Goal: Information Seeking & Learning: Learn about a topic

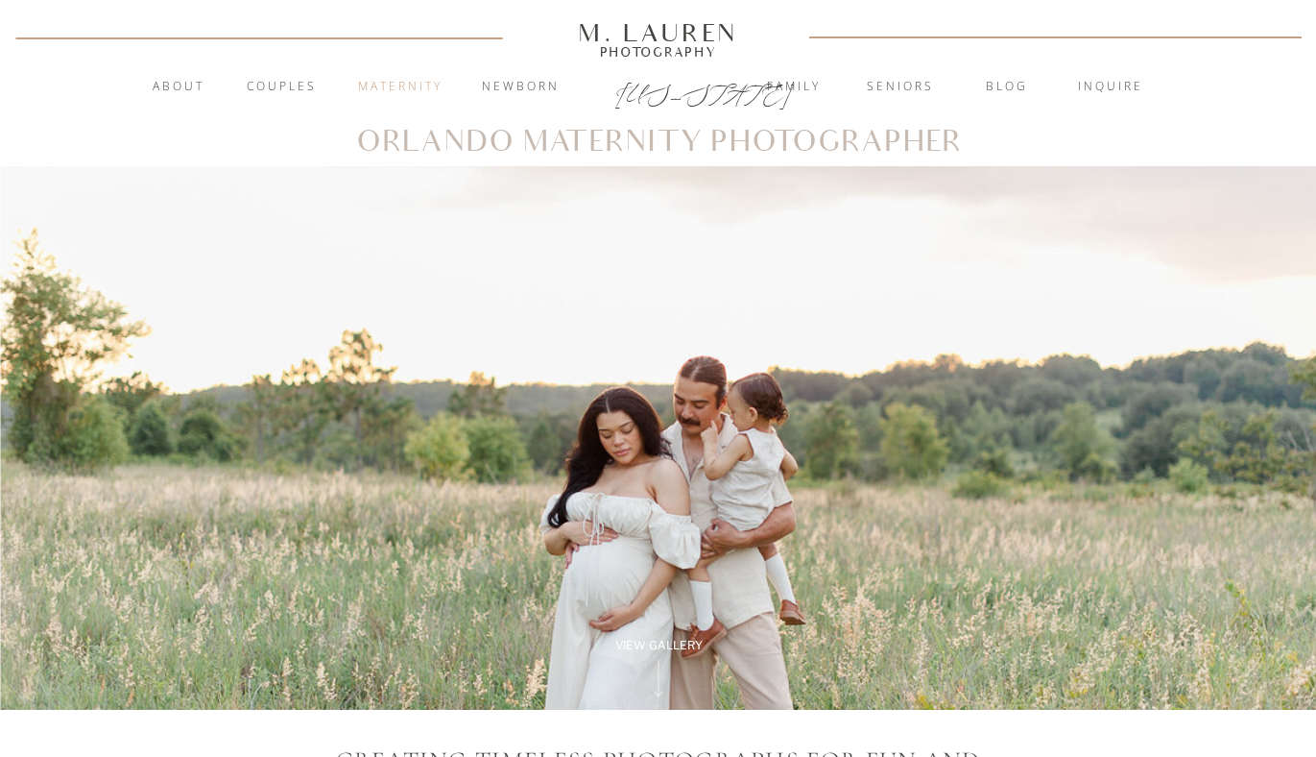
click at [401, 78] on nav "Maternity" at bounding box center [401, 87] width 104 height 19
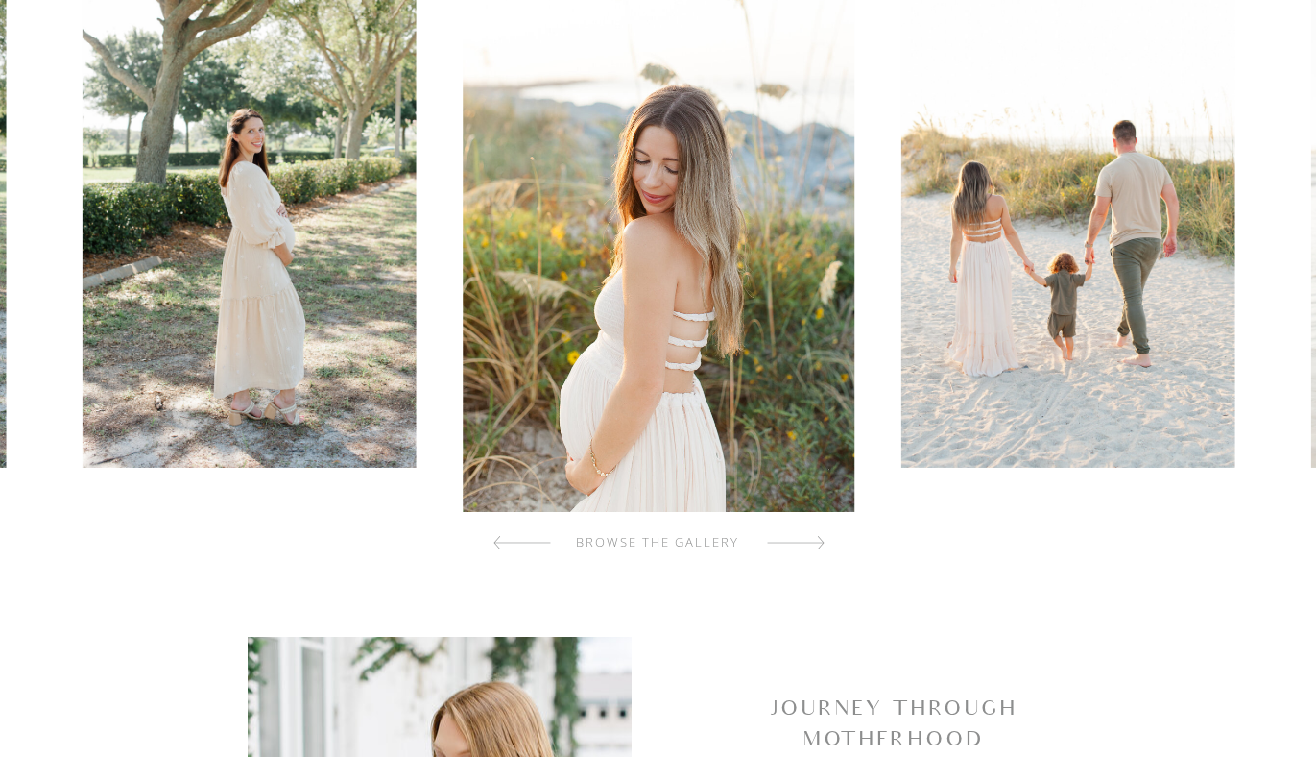
scroll to position [735, 0]
click at [791, 542] on div at bounding box center [796, 541] width 58 height 38
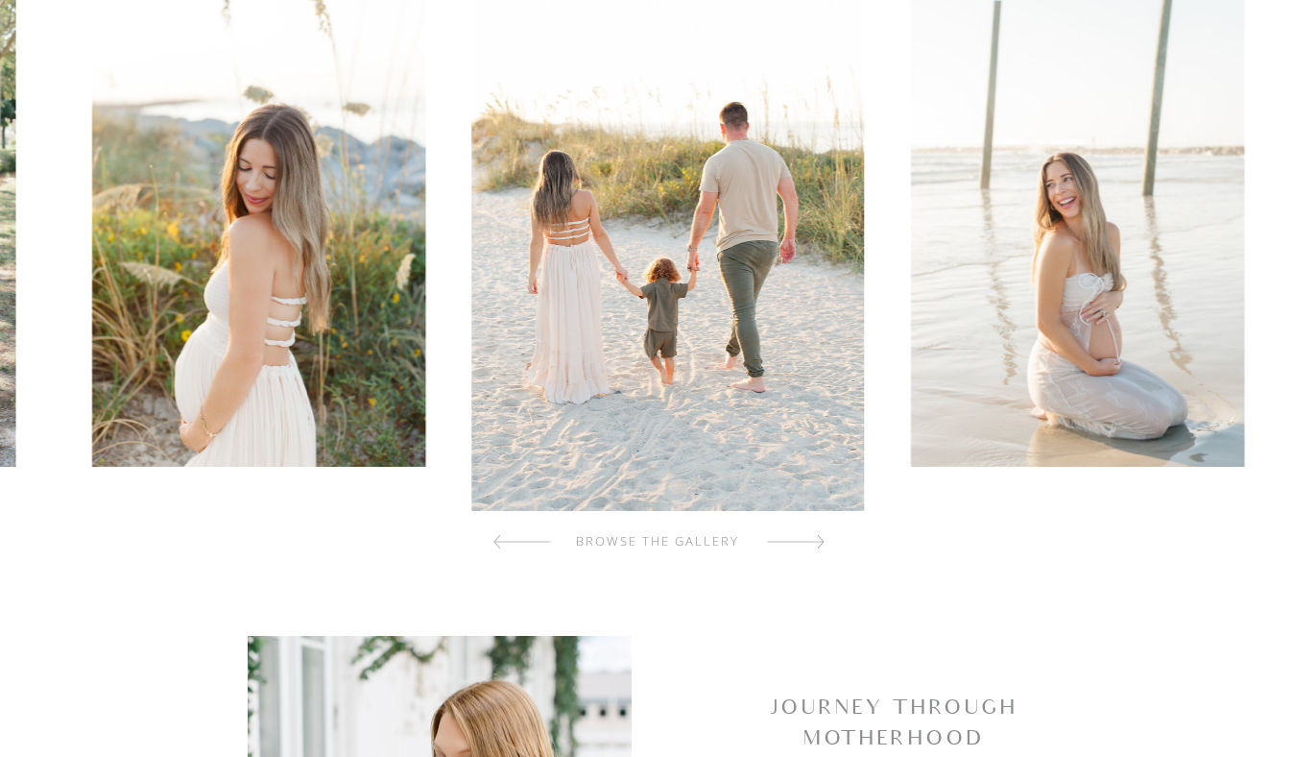
click at [791, 542] on div at bounding box center [796, 541] width 58 height 38
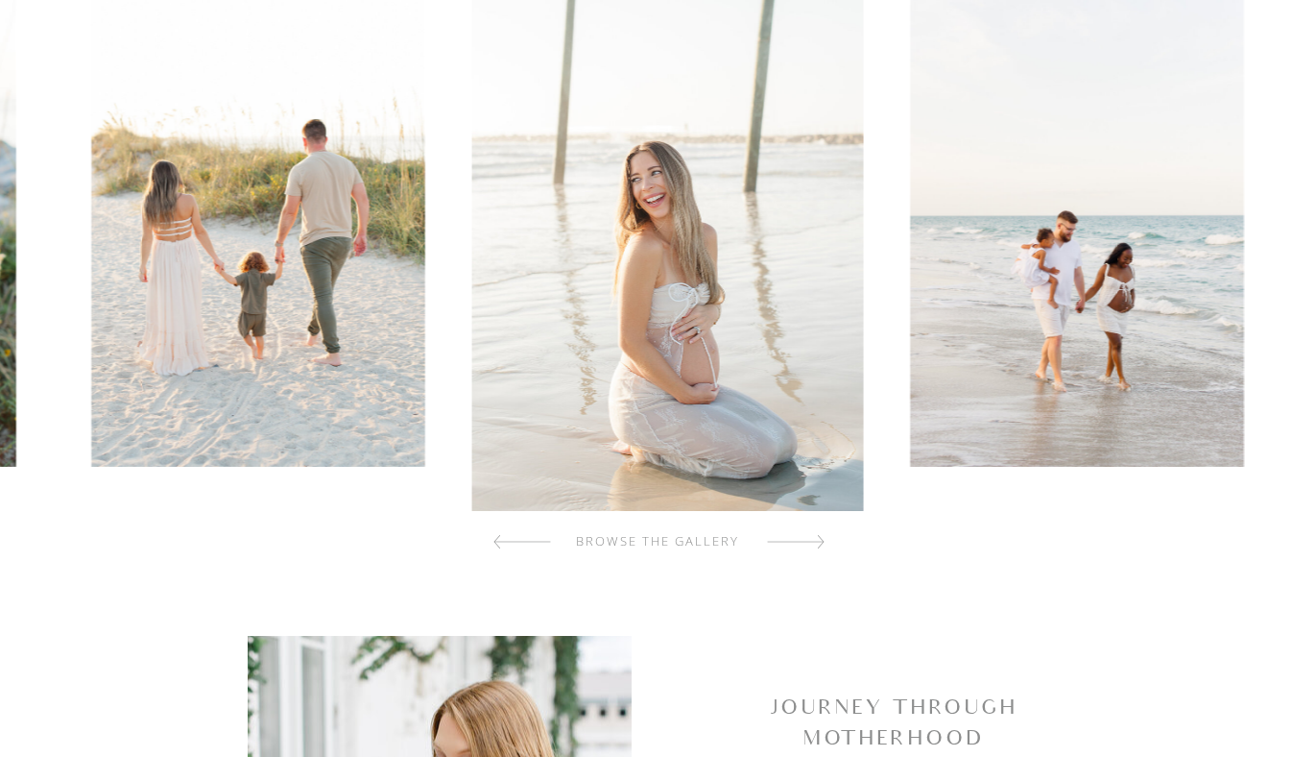
click at [791, 542] on div at bounding box center [796, 541] width 58 height 38
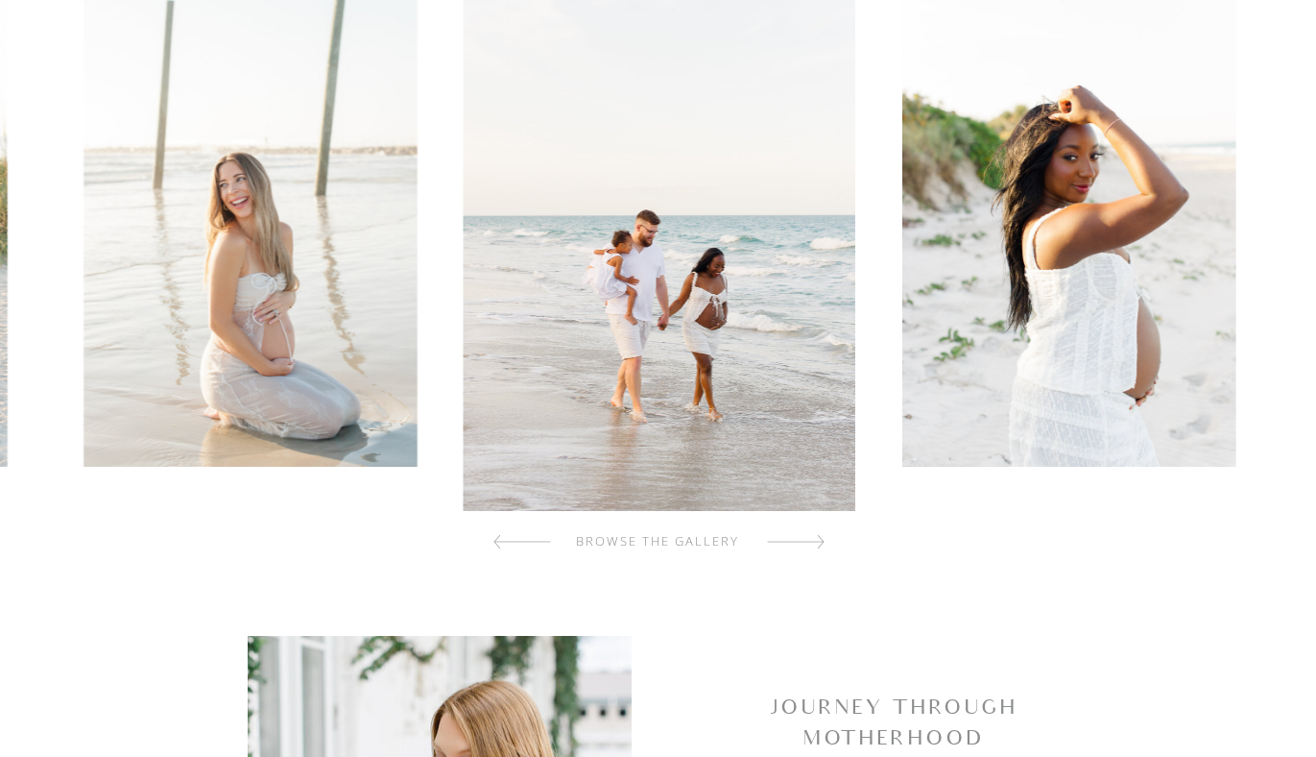
click at [791, 542] on div at bounding box center [796, 541] width 58 height 38
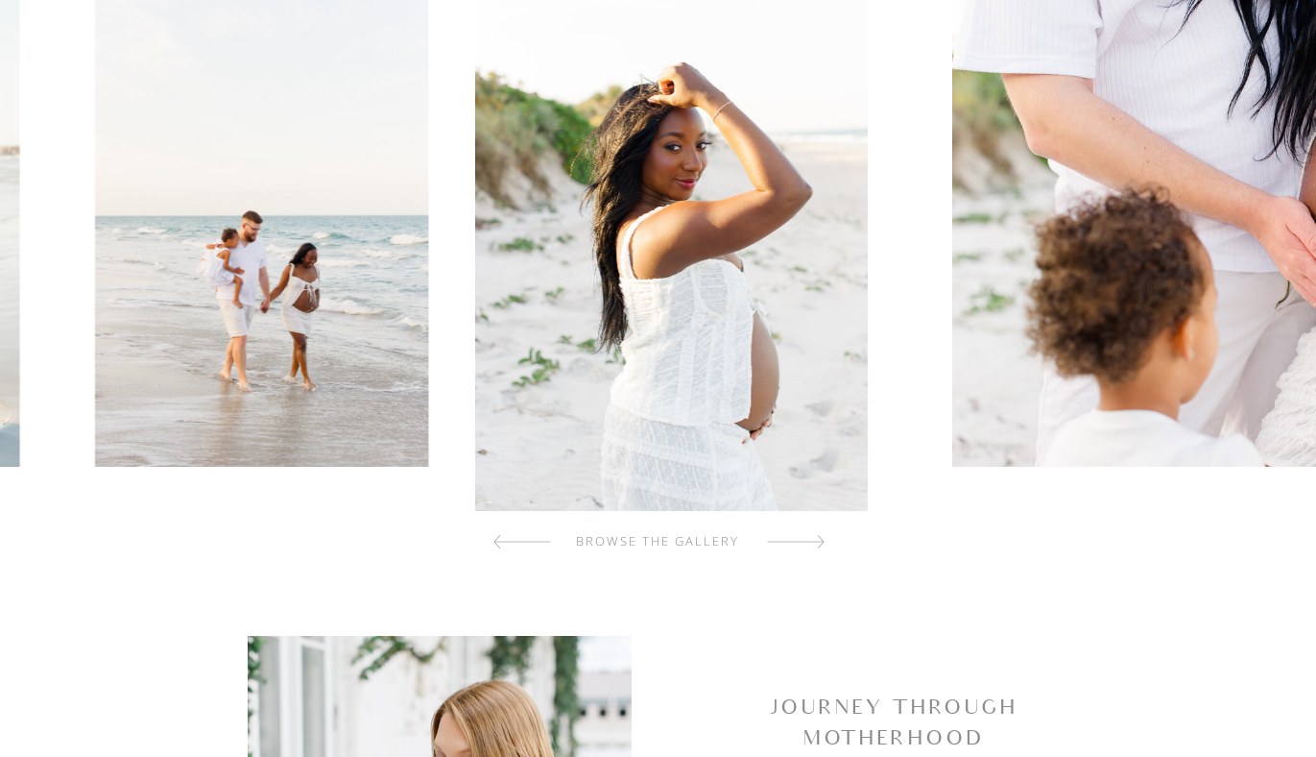
click at [791, 542] on div at bounding box center [796, 541] width 58 height 38
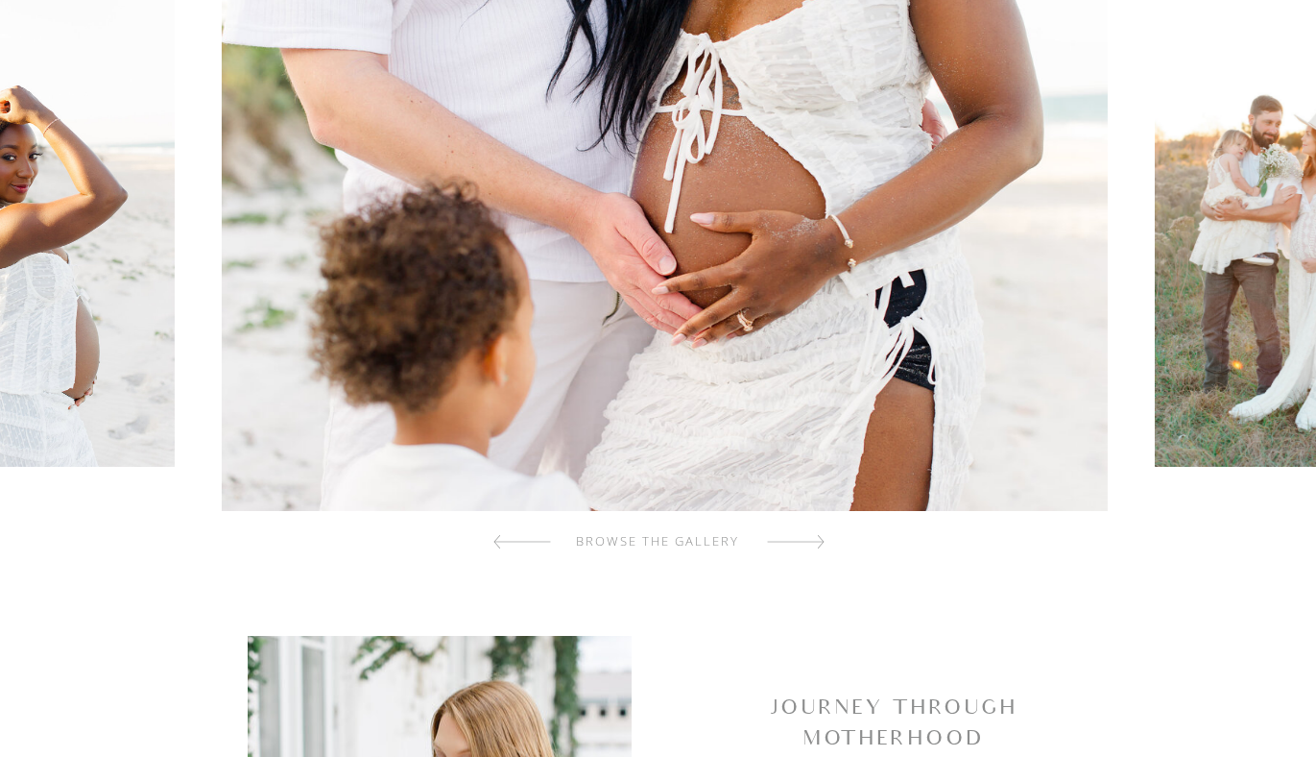
click at [791, 542] on div at bounding box center [796, 541] width 58 height 38
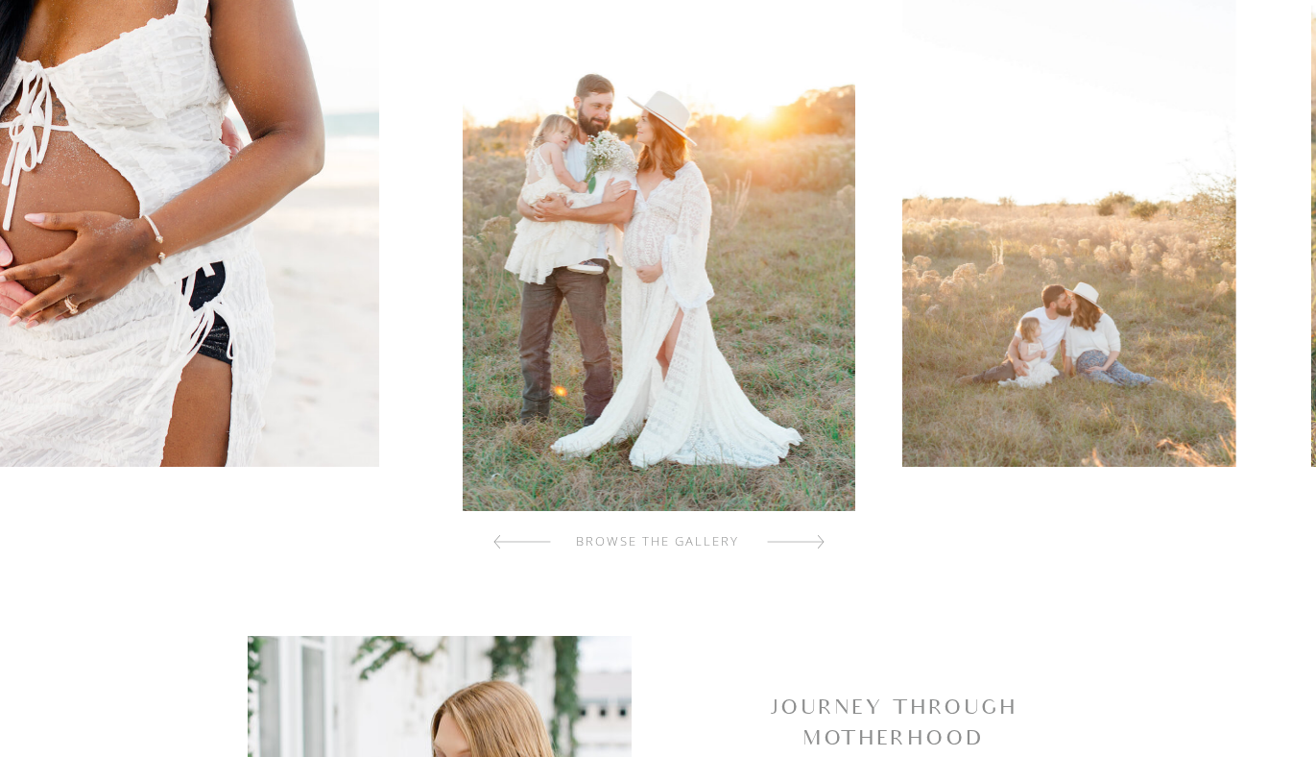
click at [791, 542] on div at bounding box center [796, 541] width 58 height 38
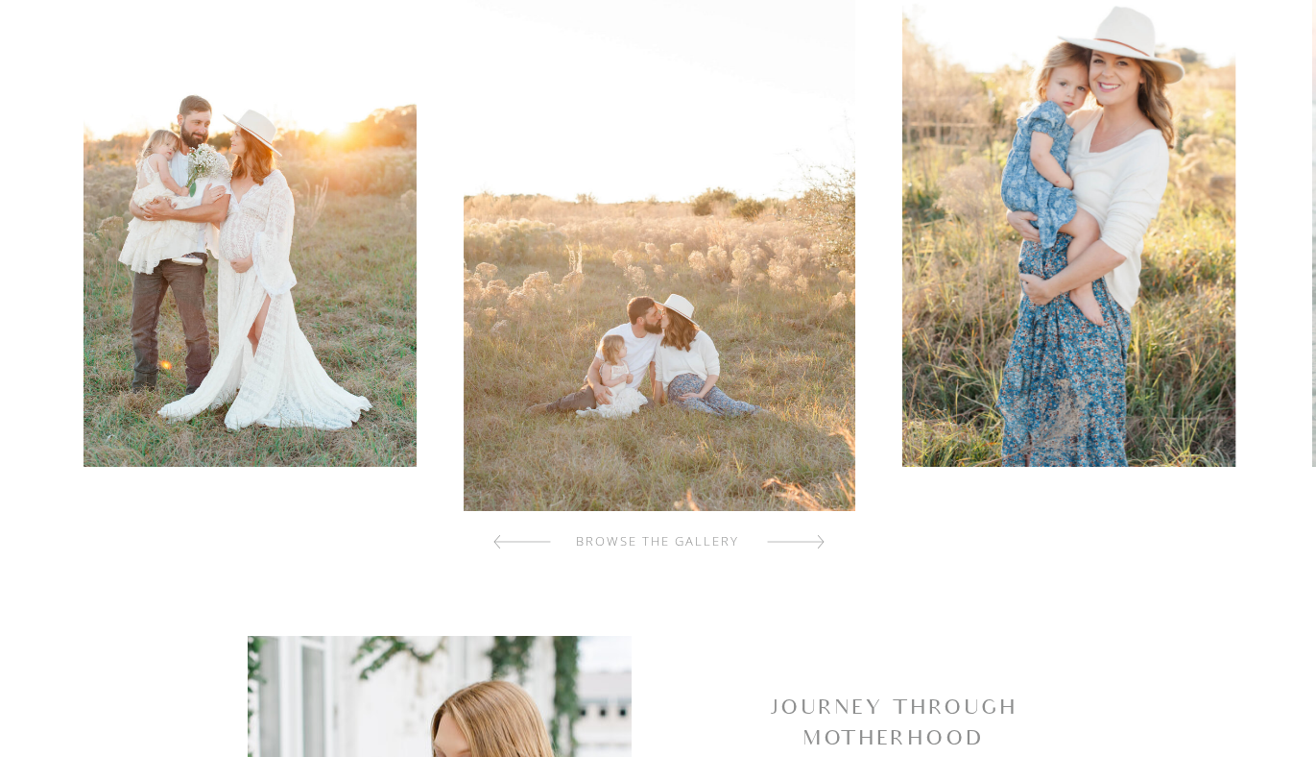
click at [791, 542] on div at bounding box center [796, 541] width 58 height 38
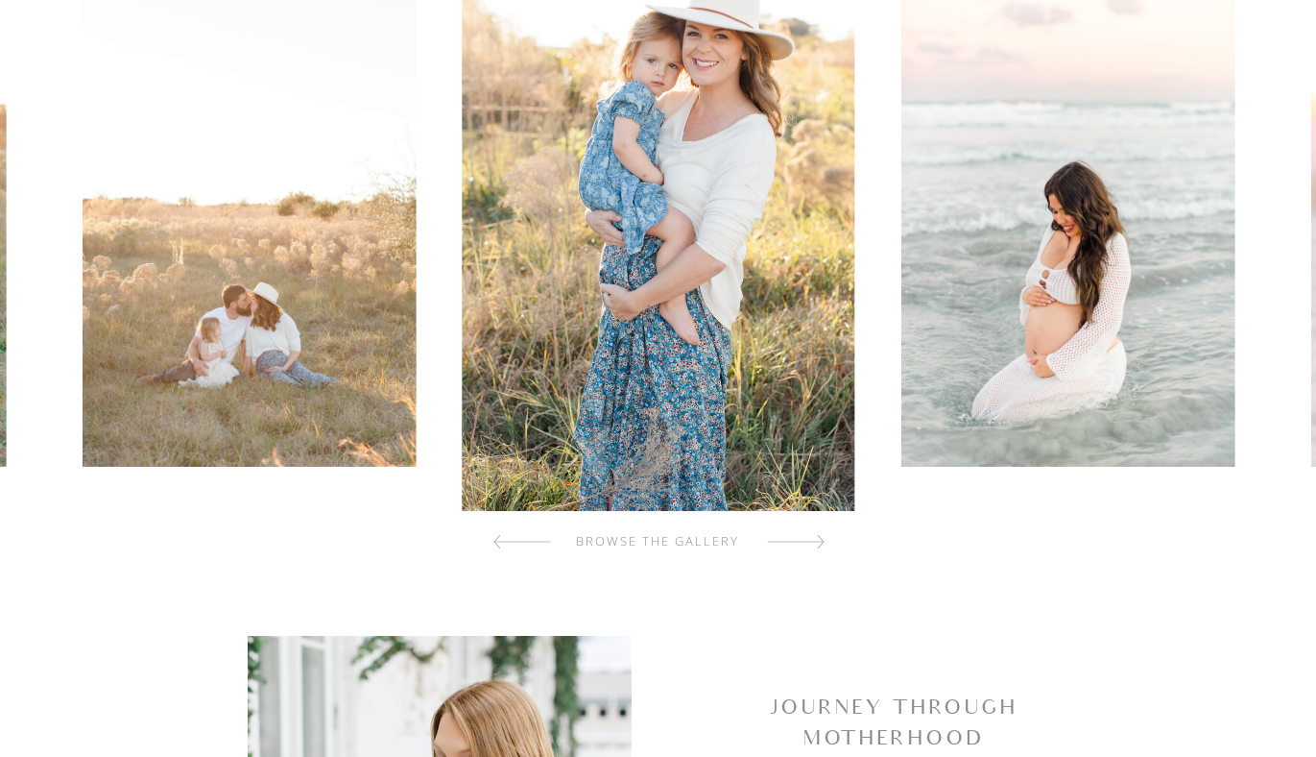
click at [791, 546] on div at bounding box center [796, 541] width 58 height 38
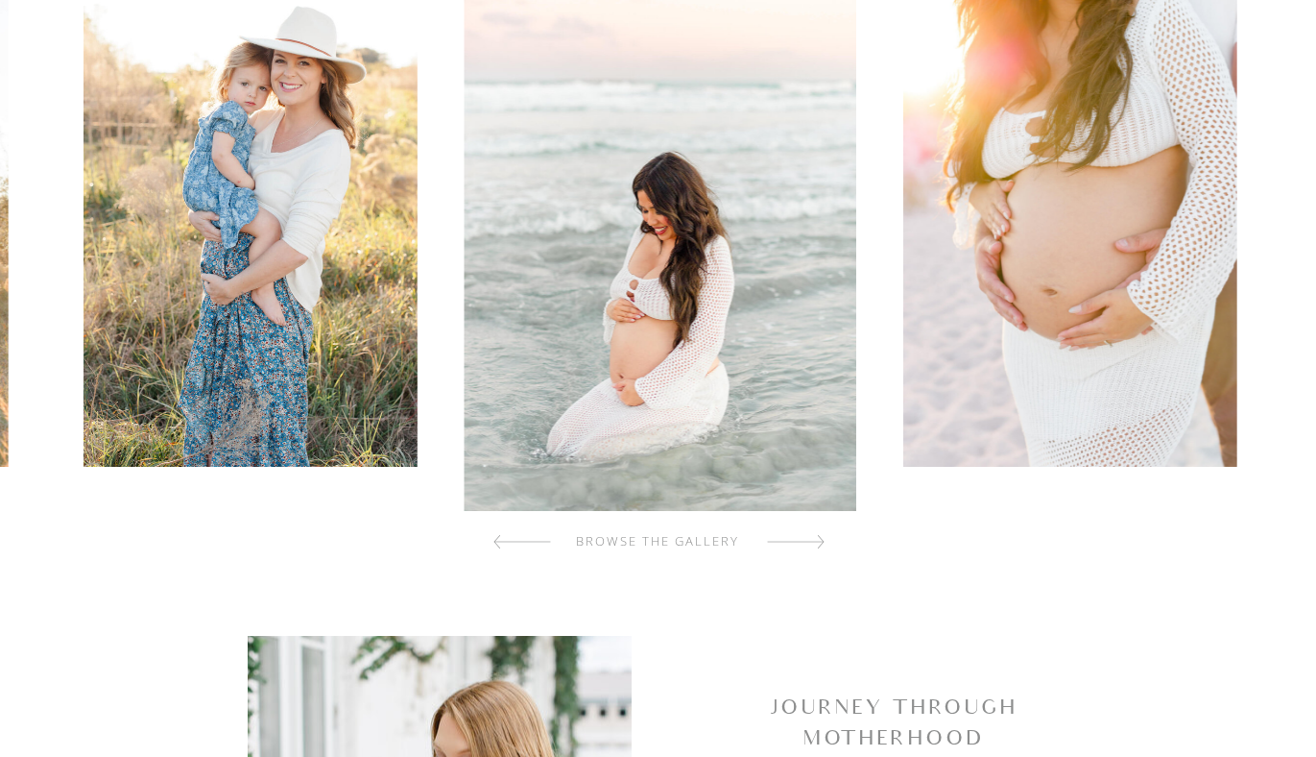
click at [791, 546] on div at bounding box center [796, 541] width 58 height 38
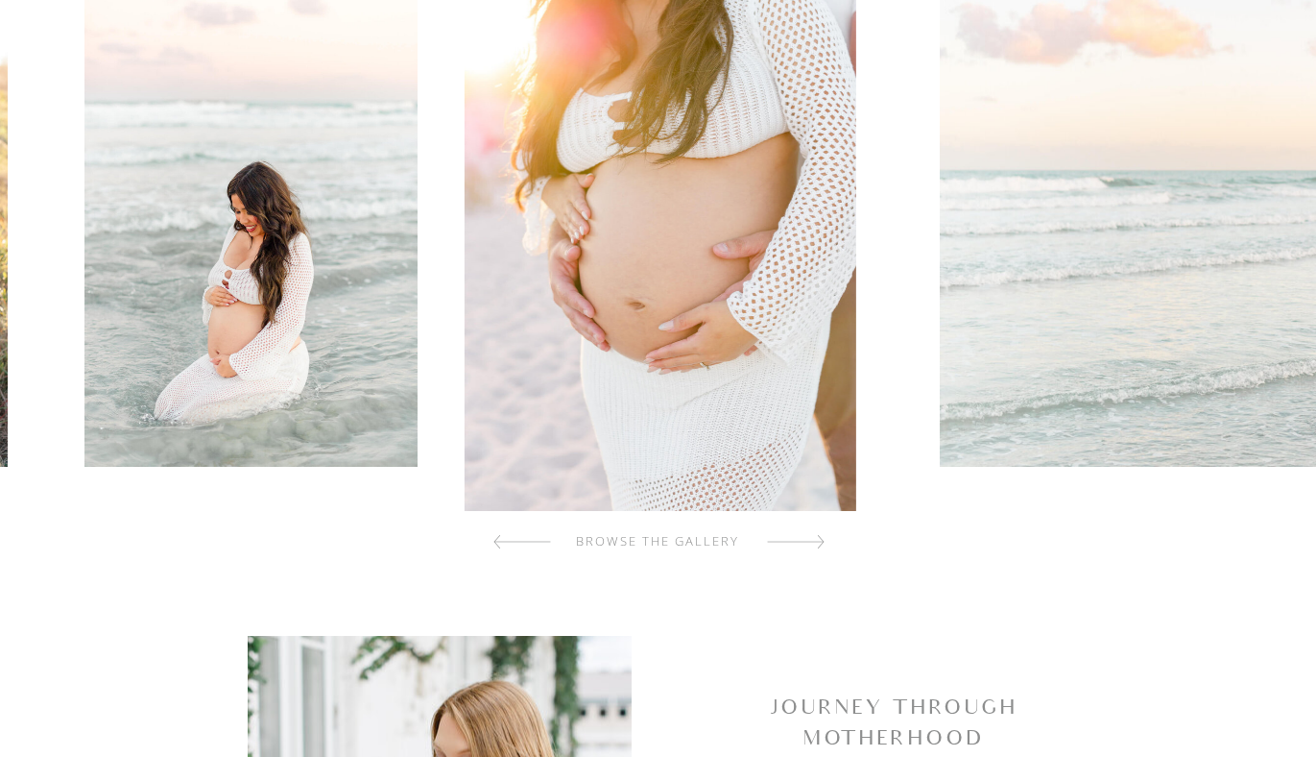
click at [791, 546] on div at bounding box center [796, 541] width 58 height 38
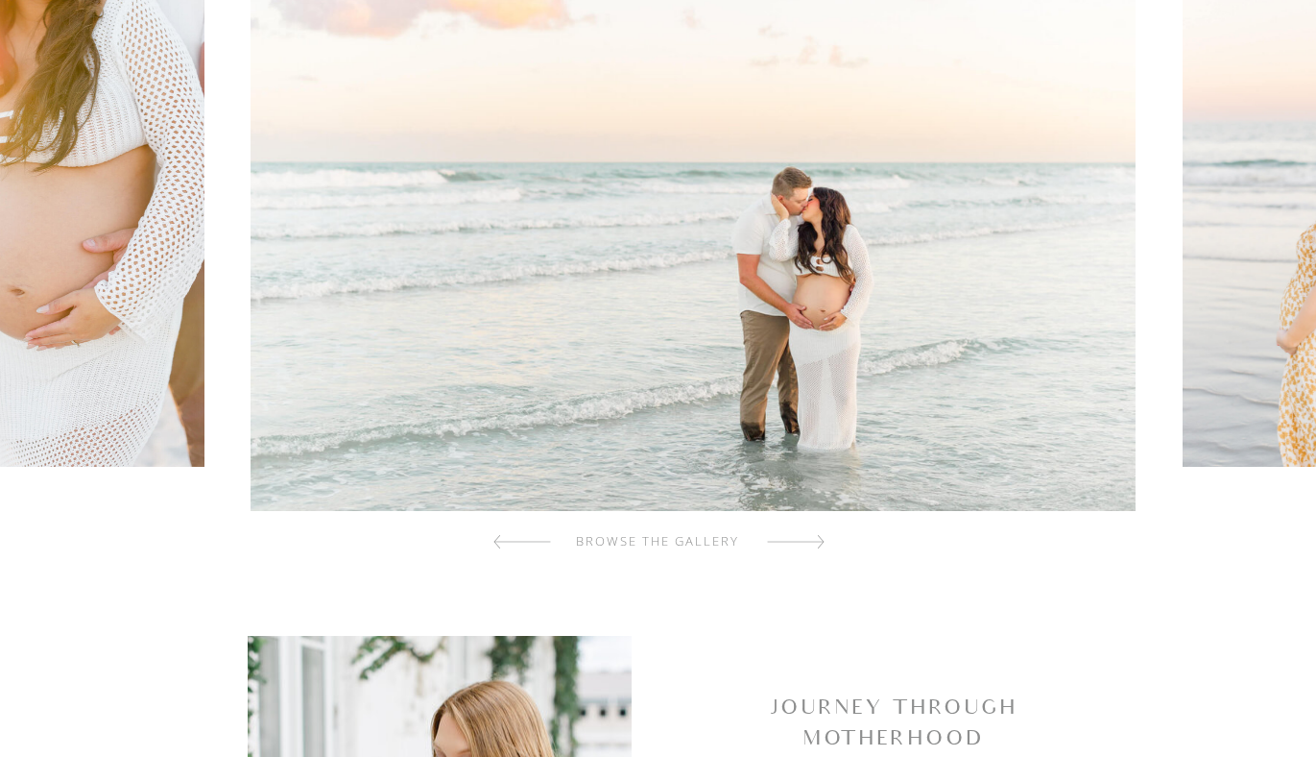
click at [791, 546] on div at bounding box center [796, 541] width 58 height 38
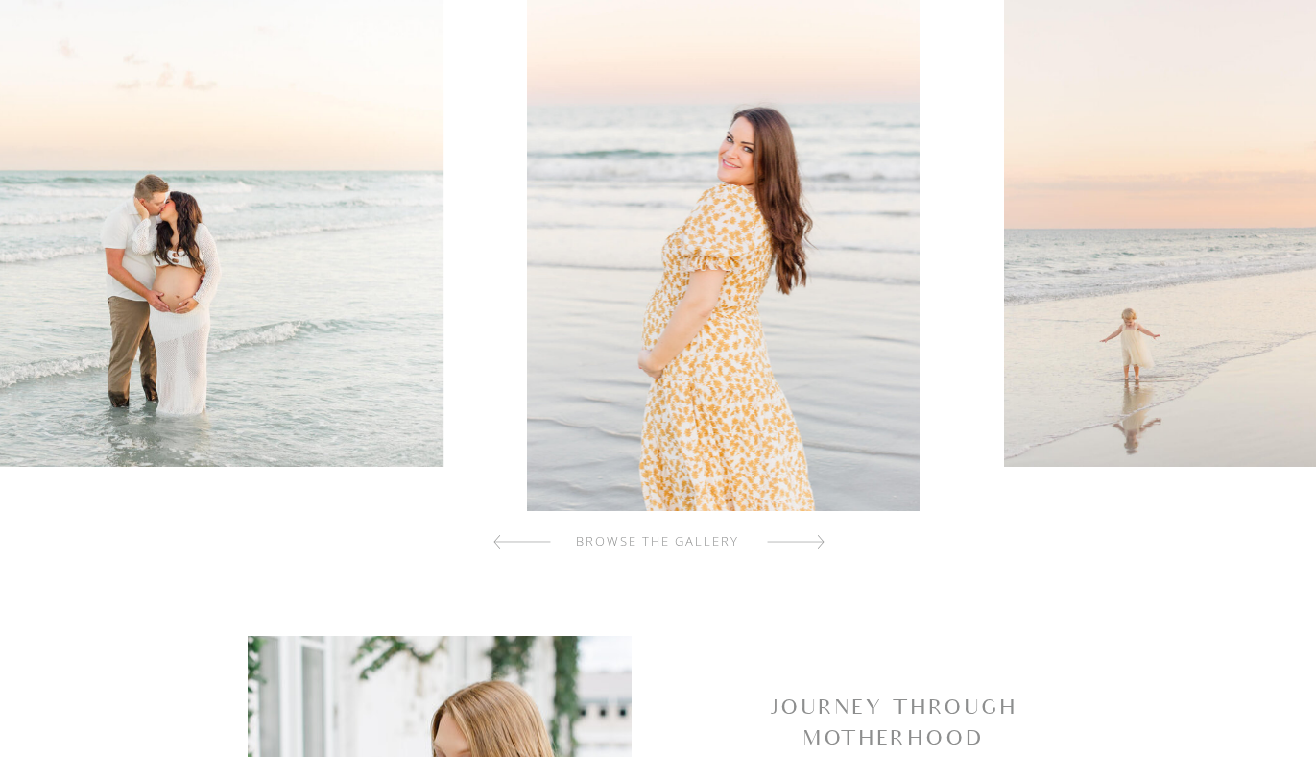
click at [791, 546] on div at bounding box center [796, 541] width 58 height 38
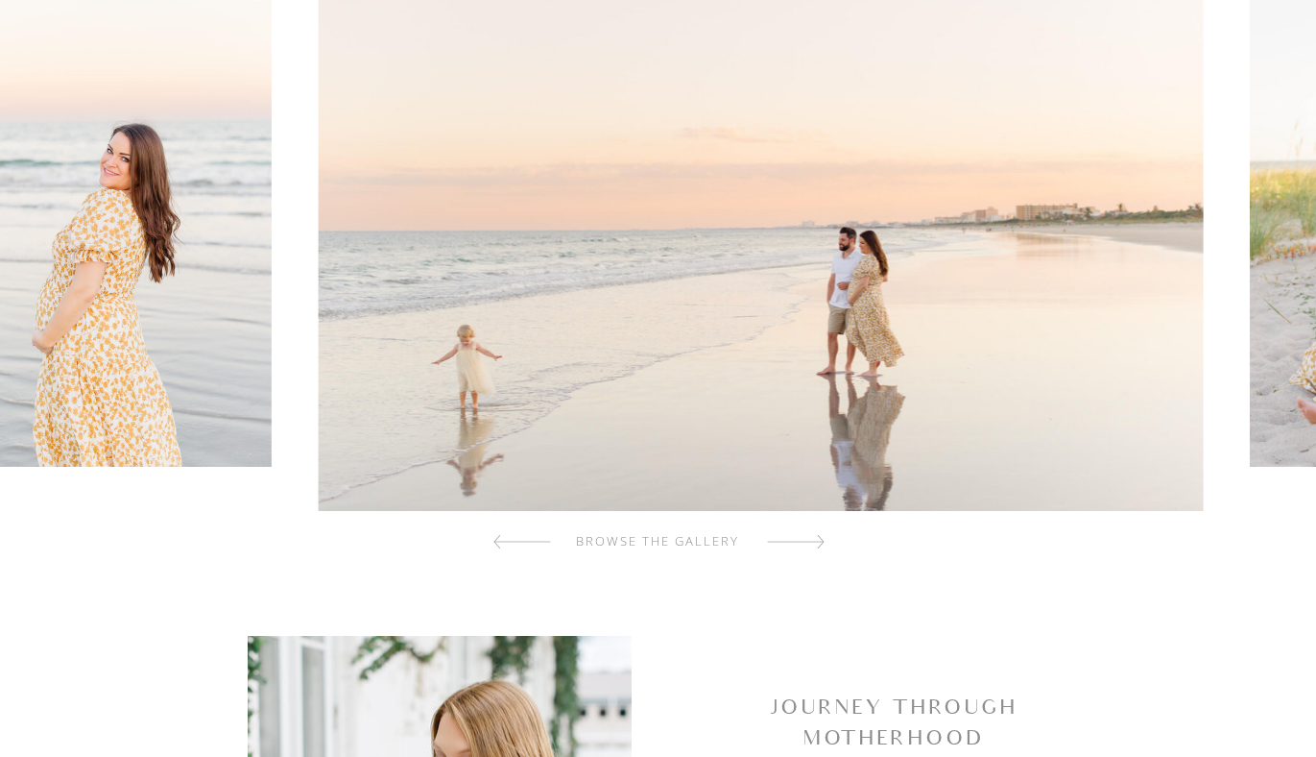
click at [791, 546] on div at bounding box center [796, 541] width 58 height 38
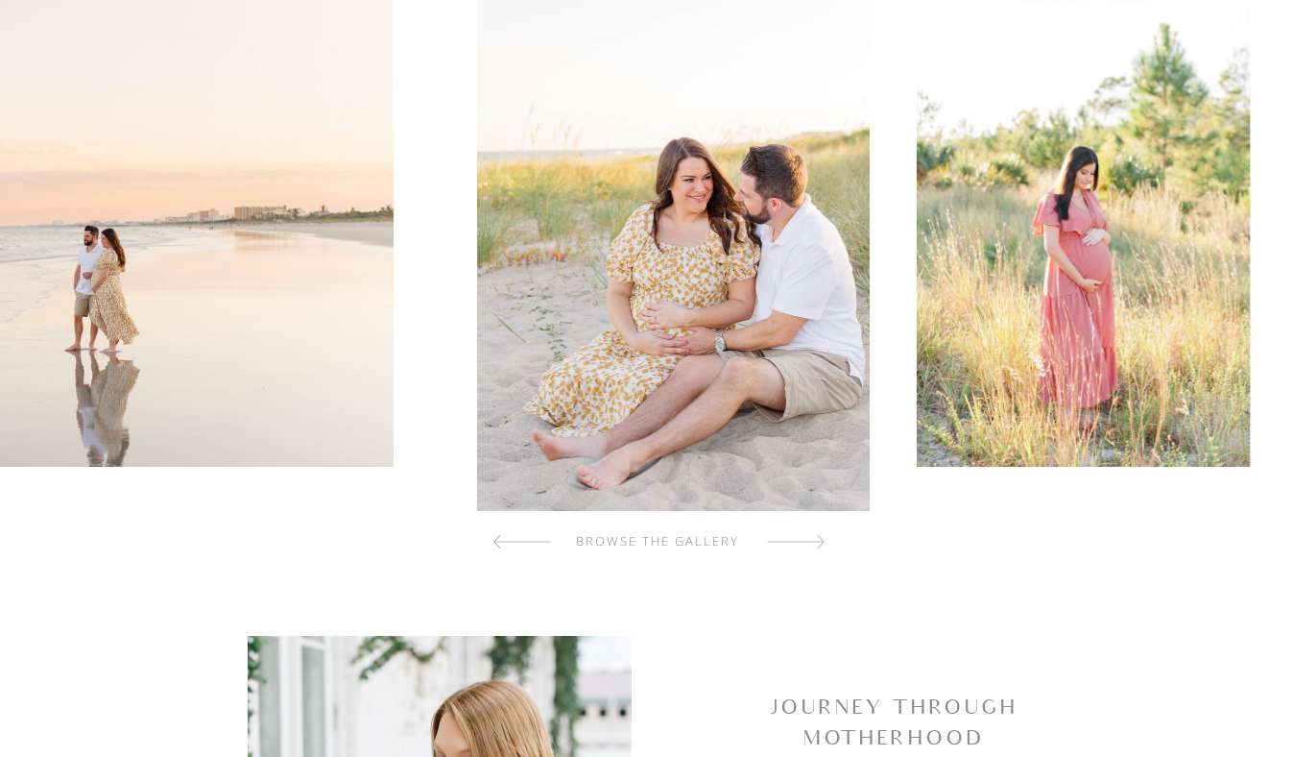
click at [791, 546] on div at bounding box center [796, 541] width 58 height 38
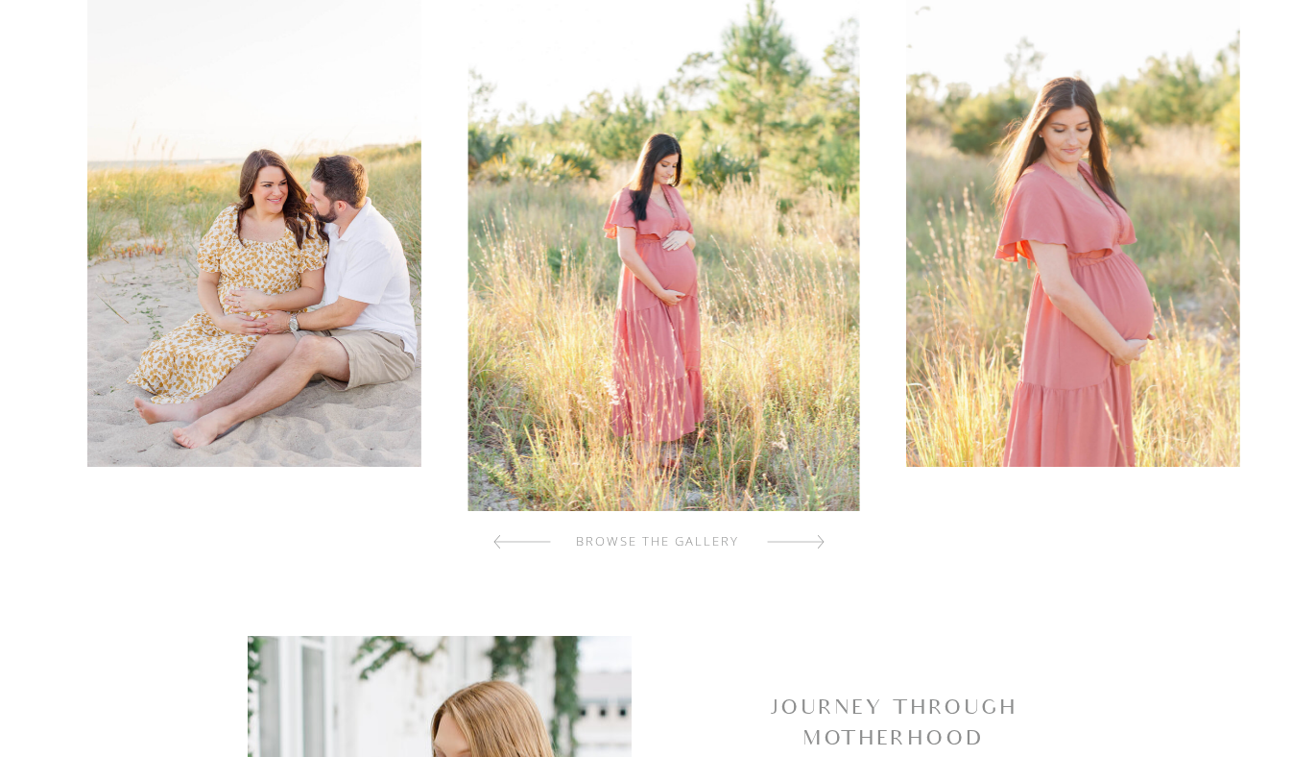
click at [791, 546] on div at bounding box center [796, 541] width 58 height 38
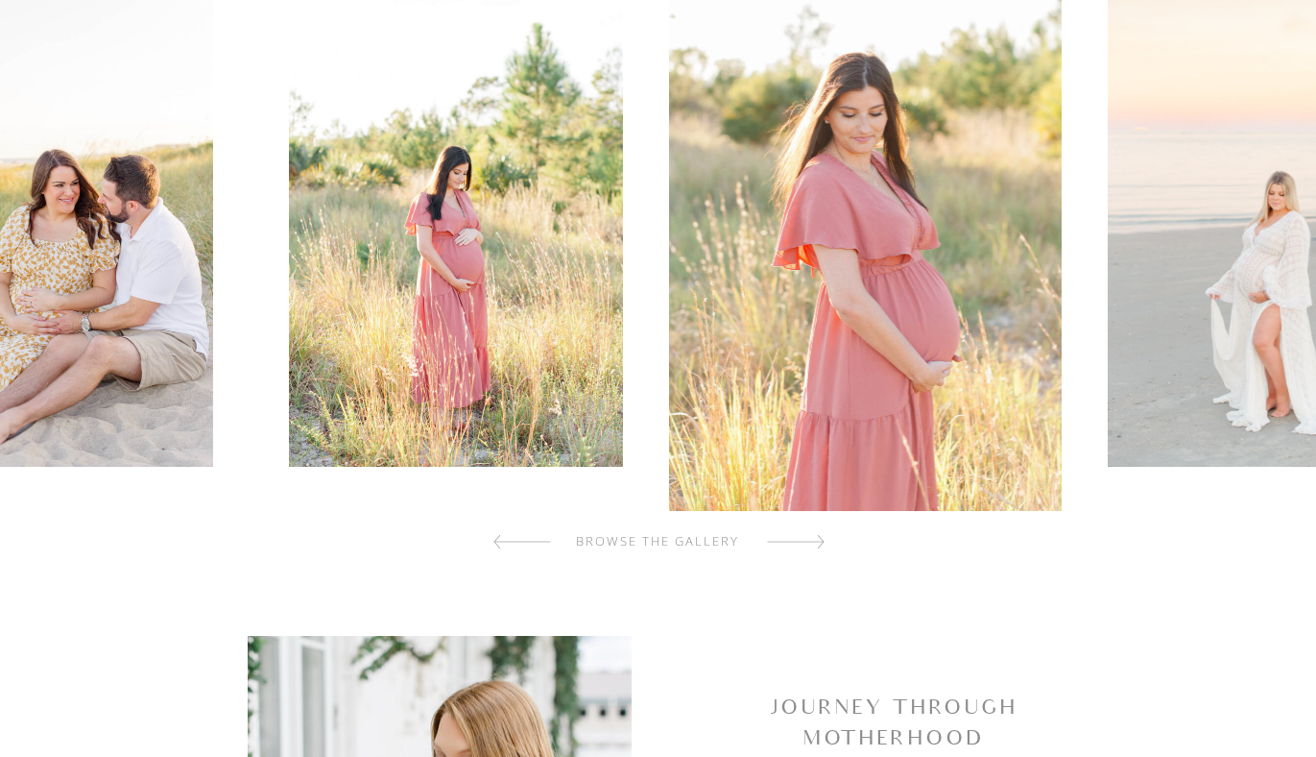
click at [791, 546] on div at bounding box center [796, 541] width 58 height 38
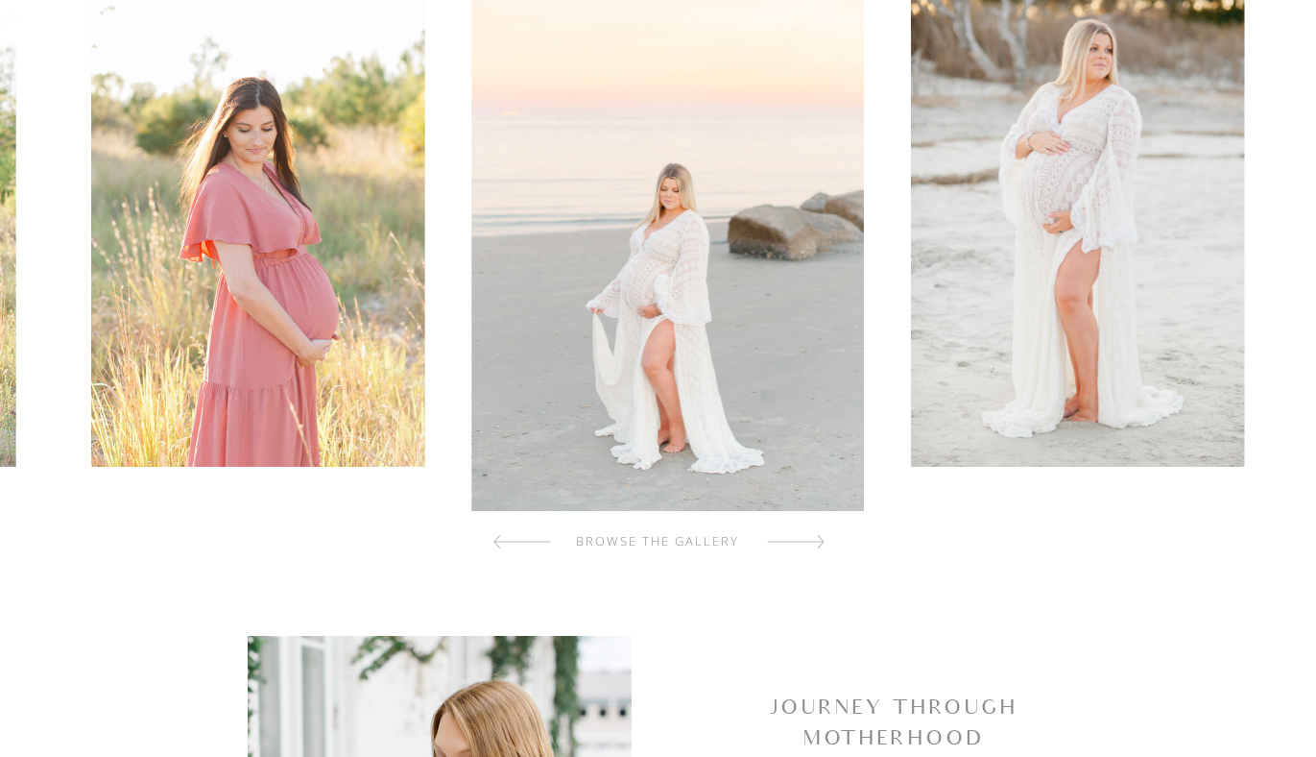
click at [791, 546] on div at bounding box center [796, 541] width 58 height 38
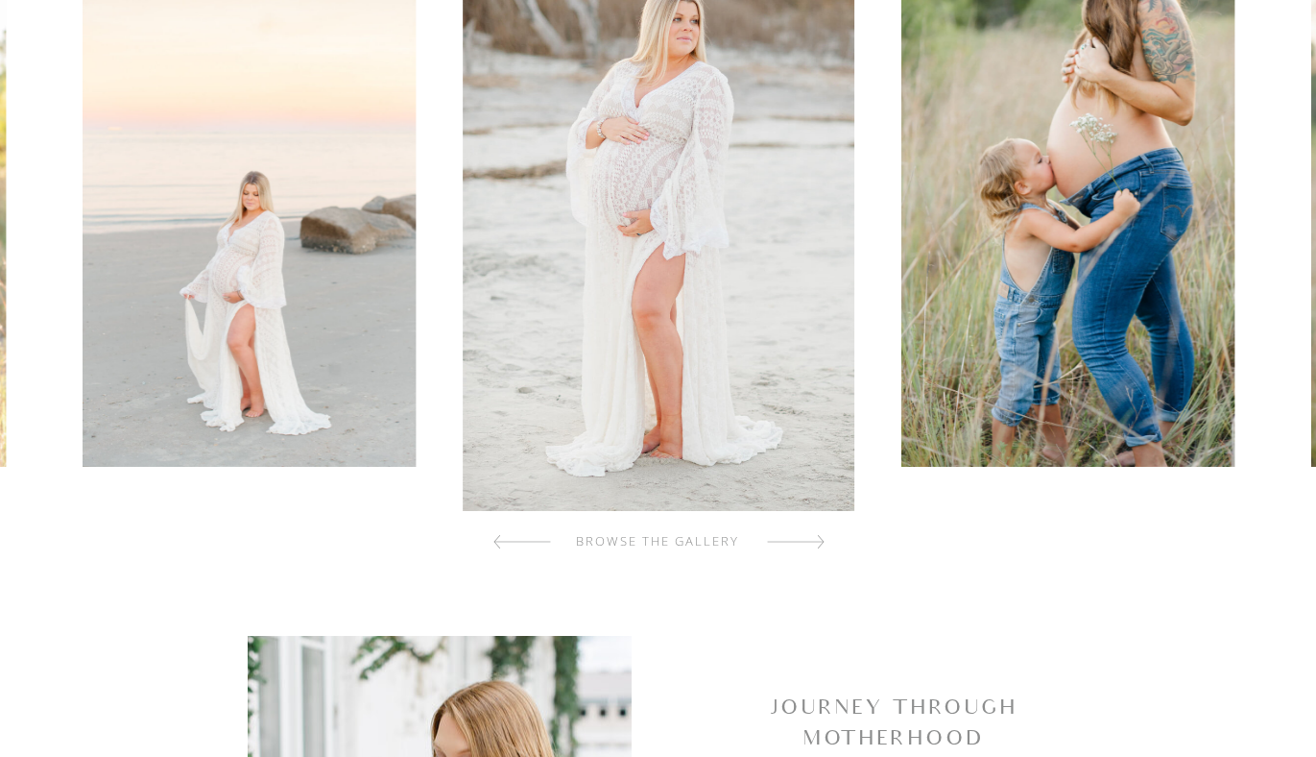
click at [791, 546] on div at bounding box center [796, 541] width 58 height 38
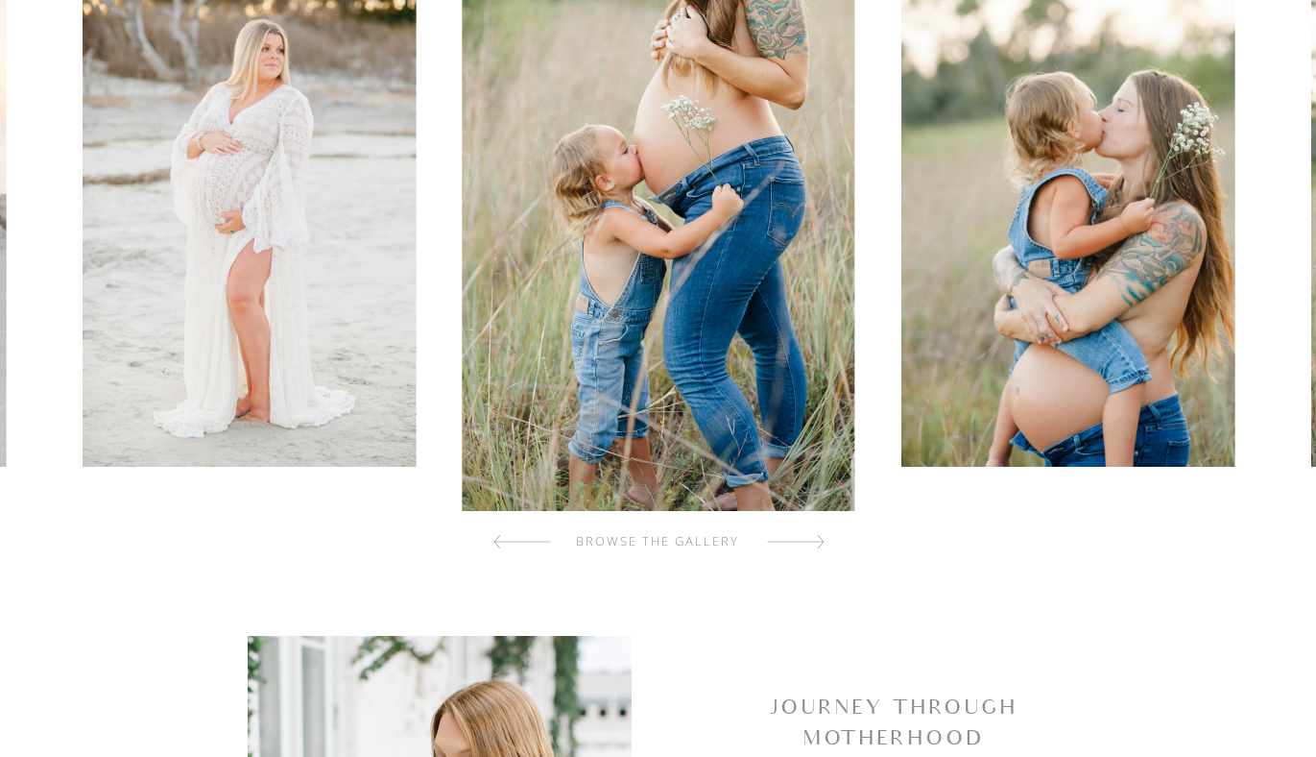
click at [791, 546] on div at bounding box center [796, 541] width 58 height 38
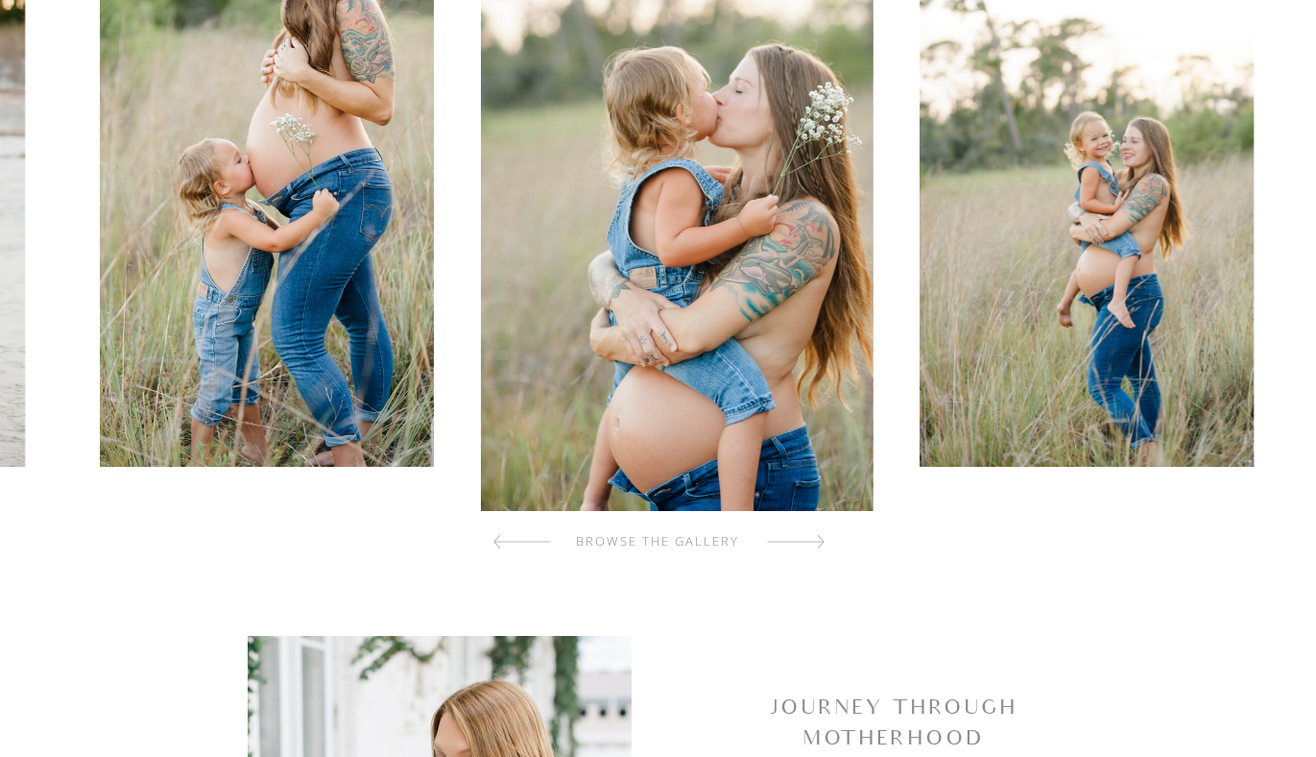
click at [791, 546] on div at bounding box center [796, 541] width 58 height 38
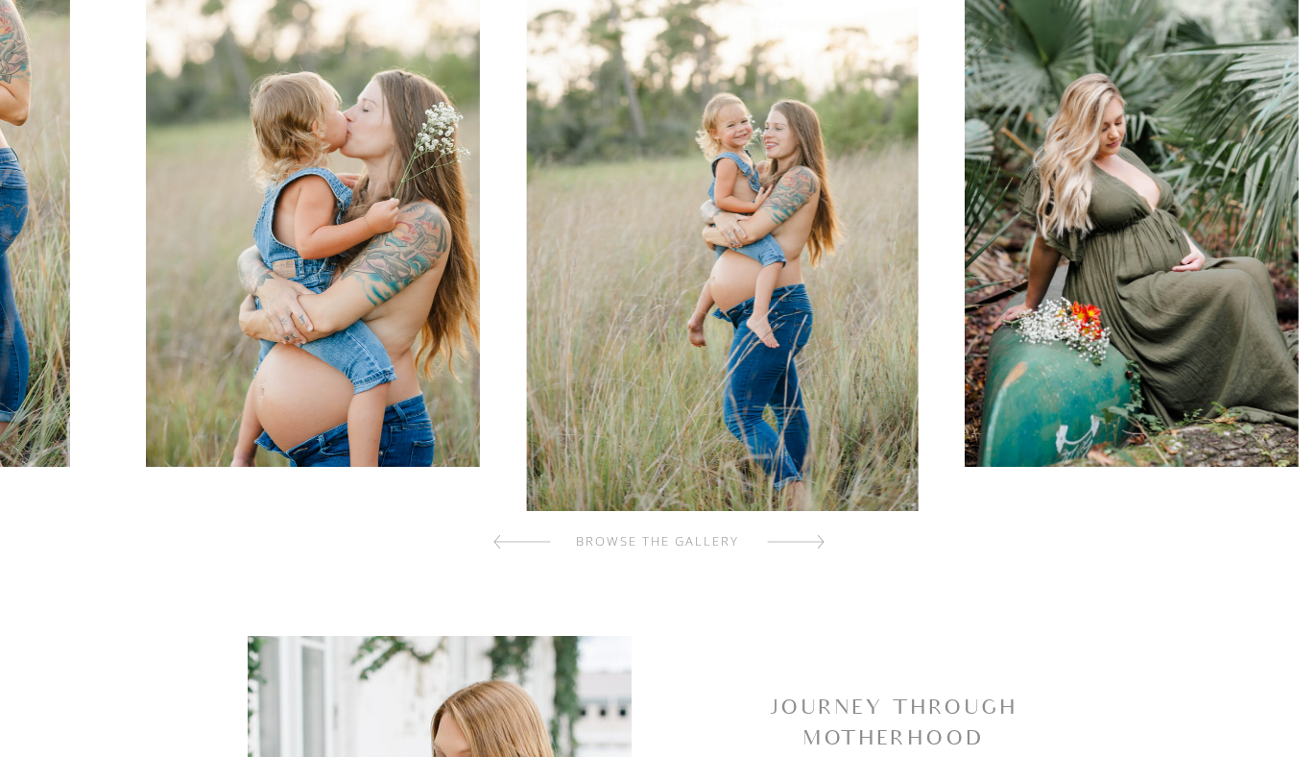
click at [791, 546] on div at bounding box center [796, 541] width 58 height 38
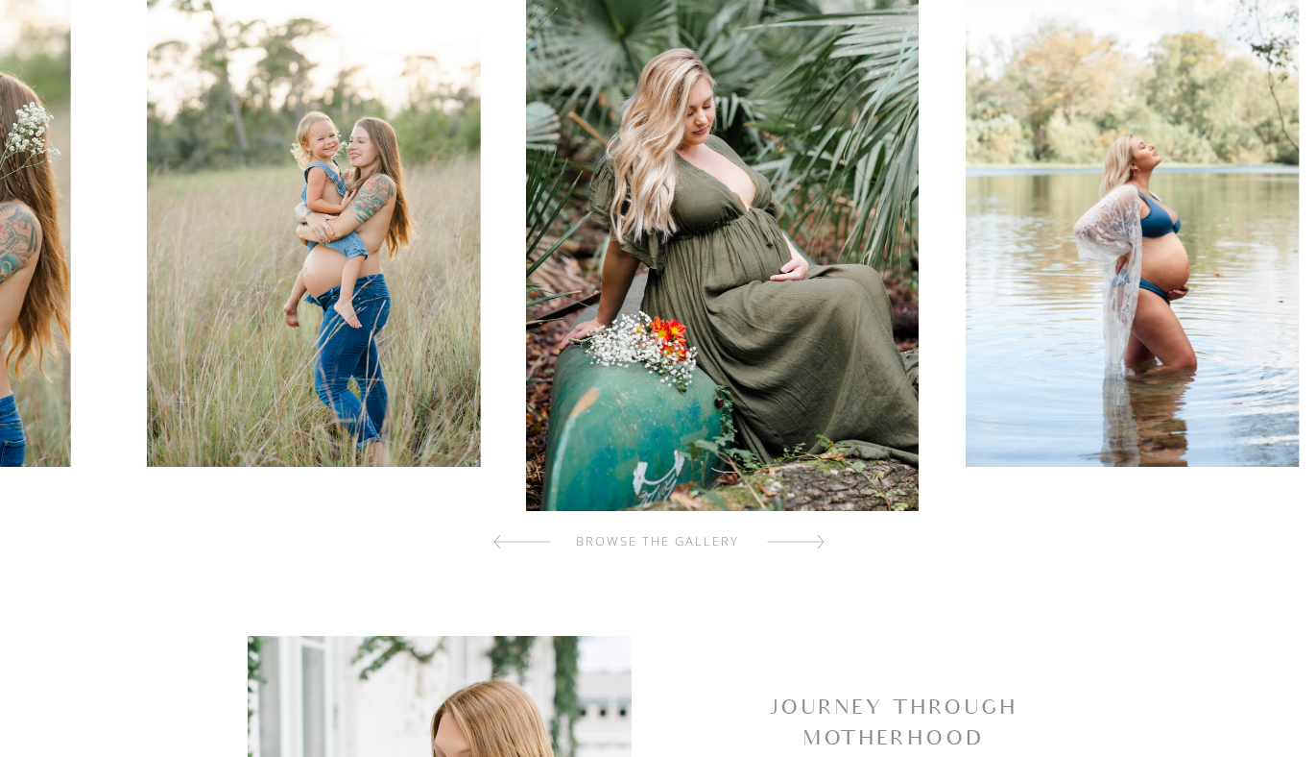
click at [791, 546] on div at bounding box center [796, 541] width 58 height 38
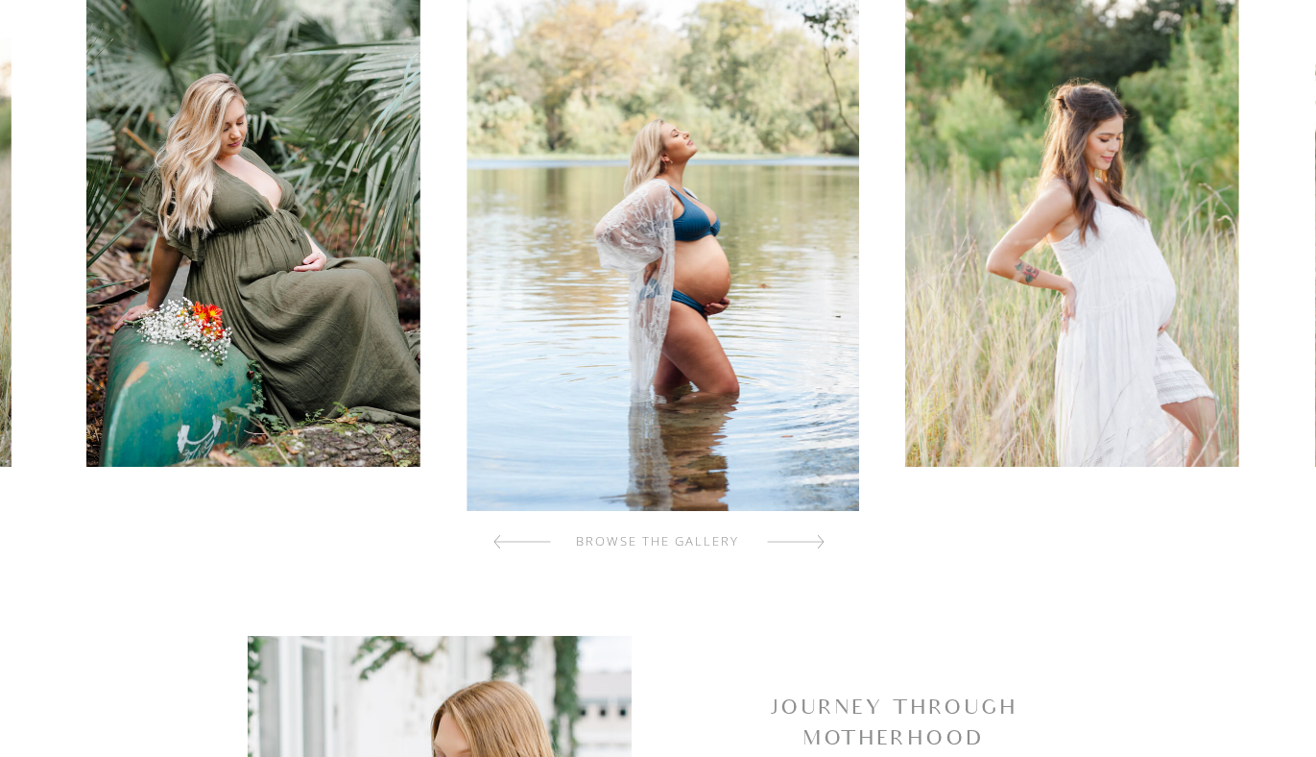
click at [791, 546] on div at bounding box center [796, 541] width 58 height 38
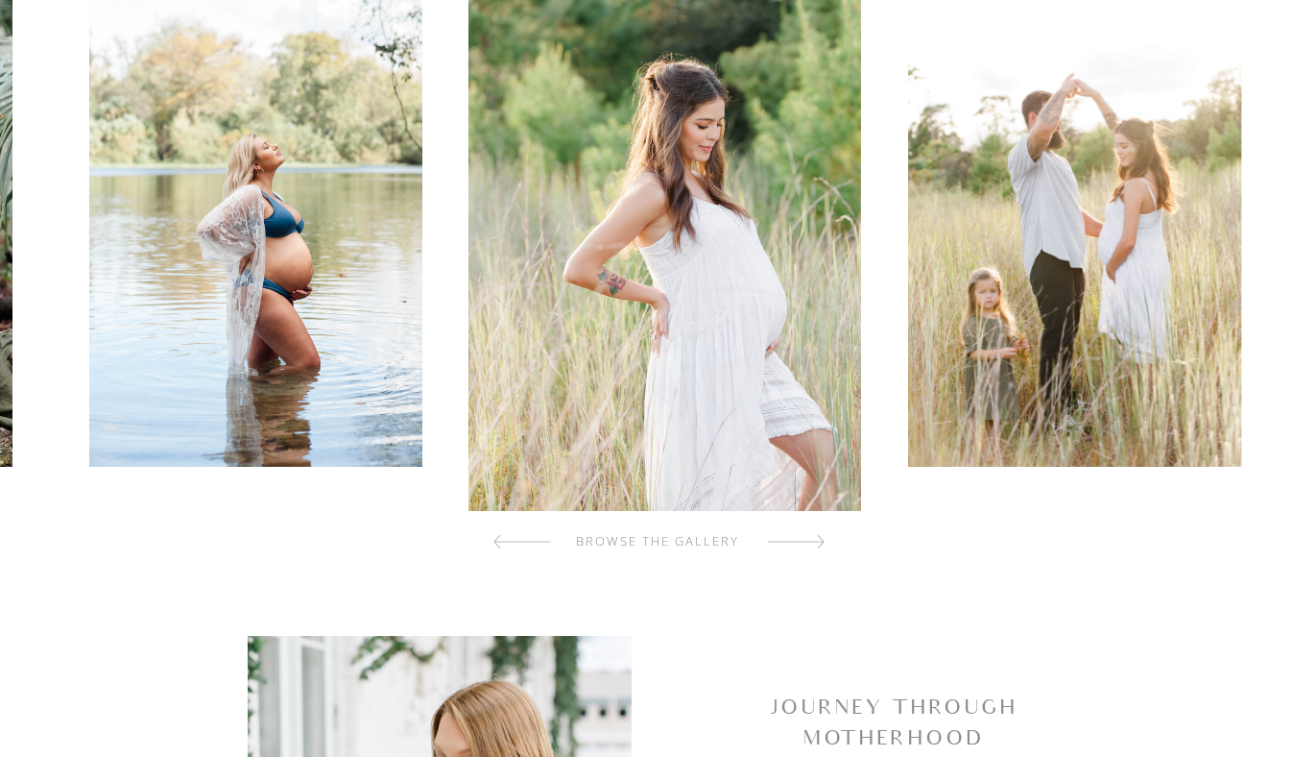
click at [791, 546] on div at bounding box center [796, 541] width 58 height 38
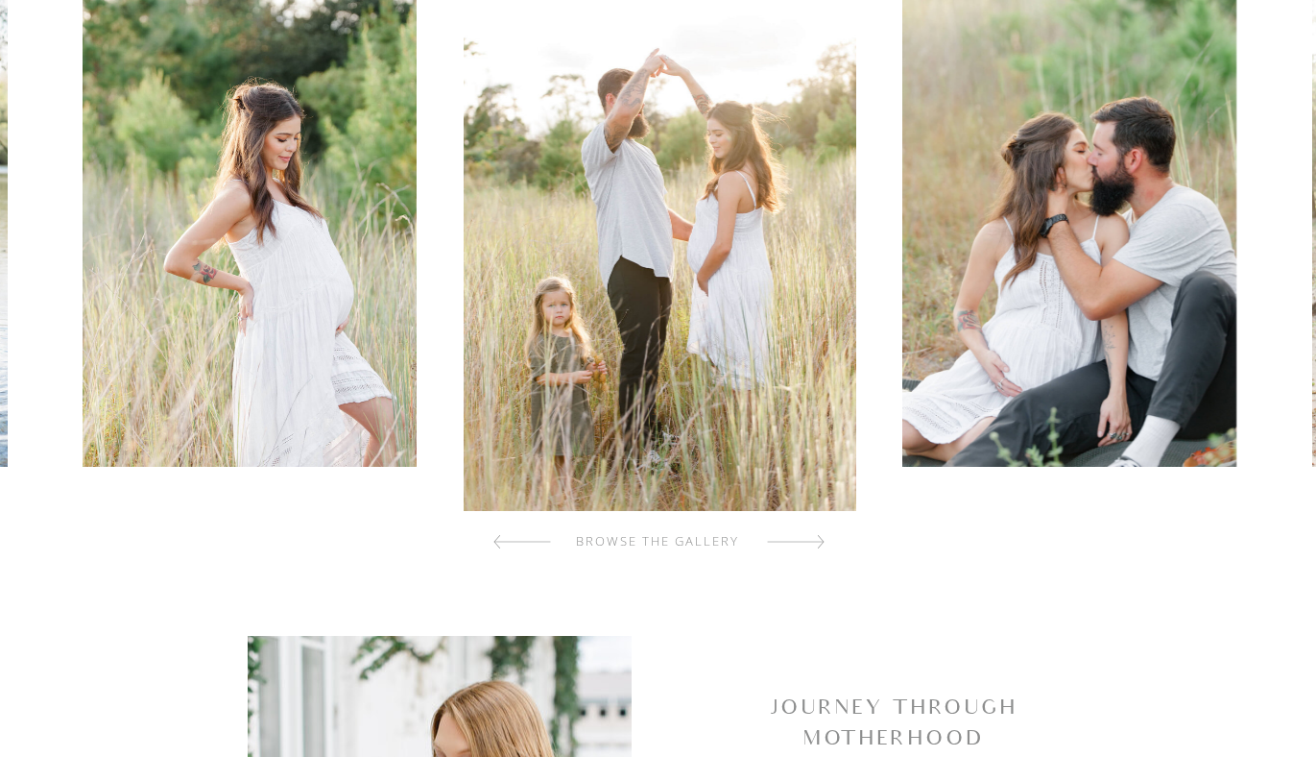
click at [791, 546] on div at bounding box center [796, 541] width 58 height 38
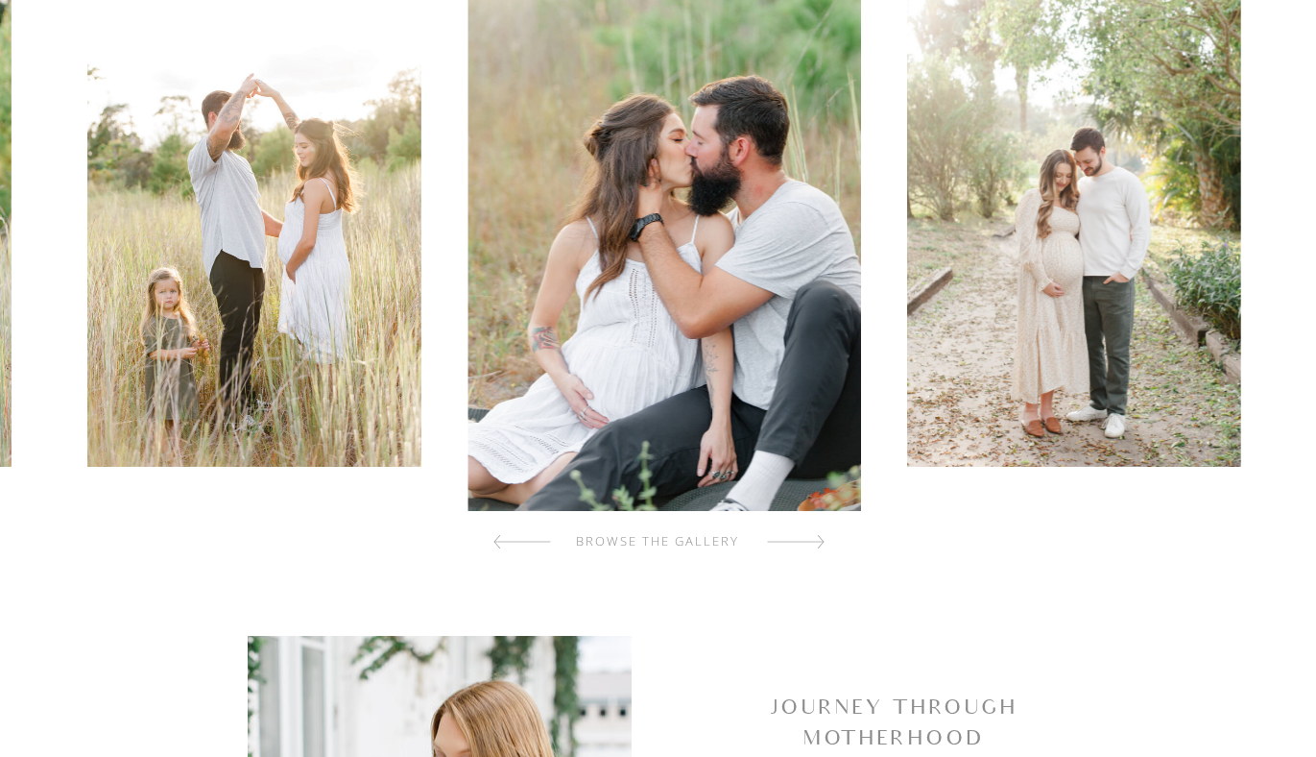
click at [791, 546] on div at bounding box center [796, 541] width 58 height 38
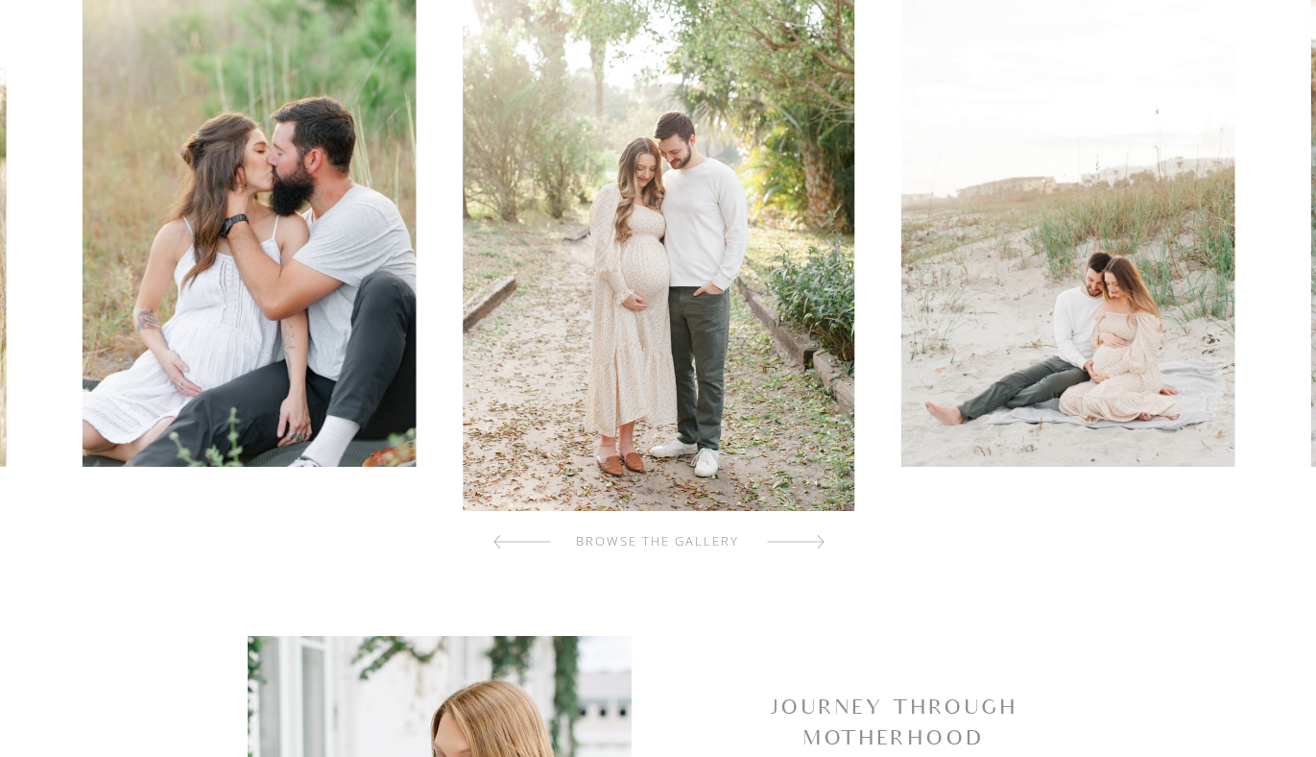
click at [791, 546] on div at bounding box center [796, 541] width 58 height 38
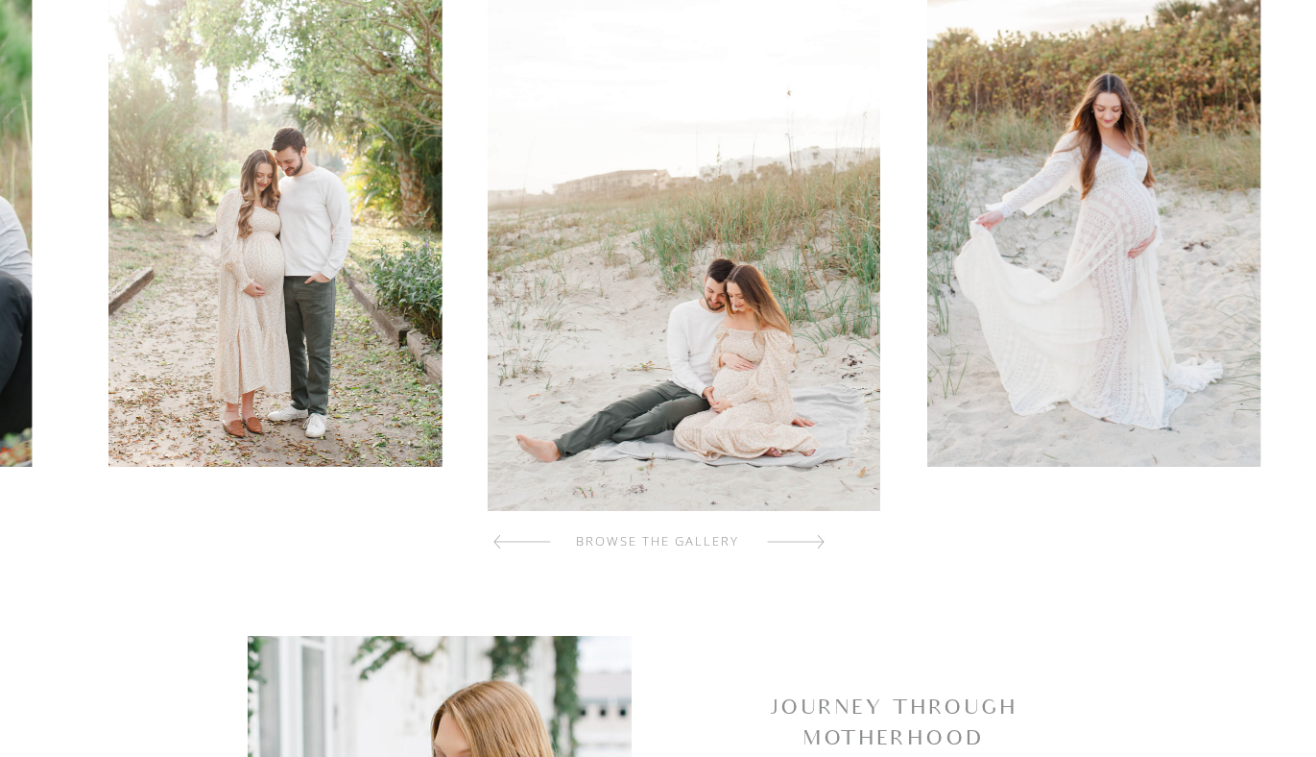
click at [791, 546] on div at bounding box center [796, 541] width 58 height 38
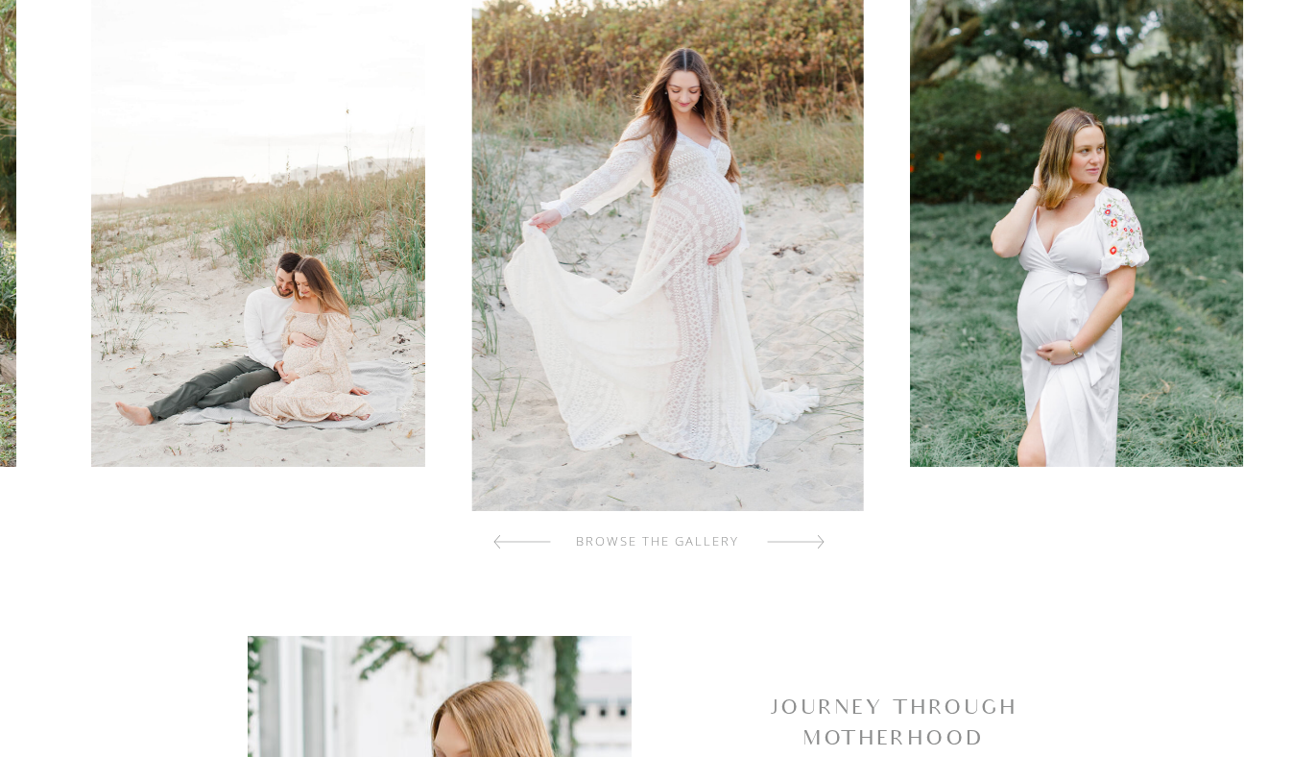
click at [791, 546] on div at bounding box center [796, 541] width 58 height 38
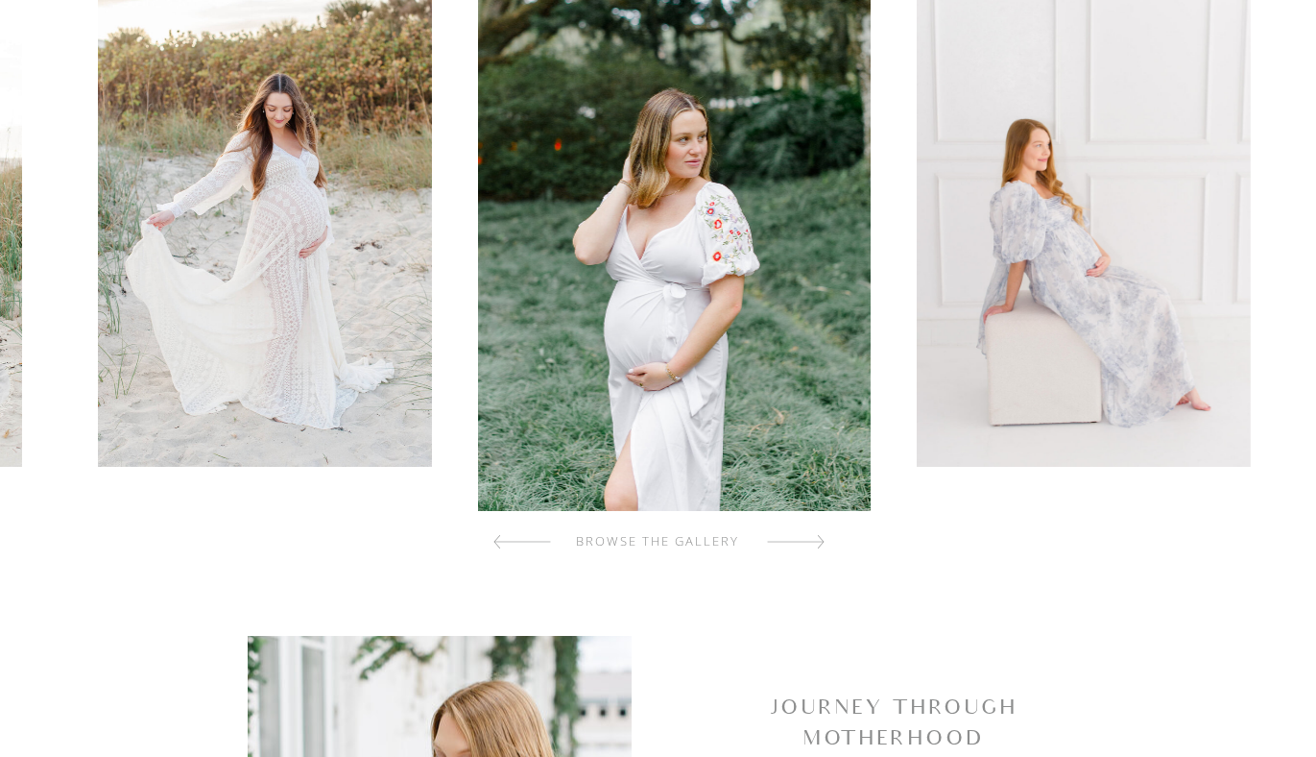
click at [791, 546] on div at bounding box center [796, 541] width 58 height 38
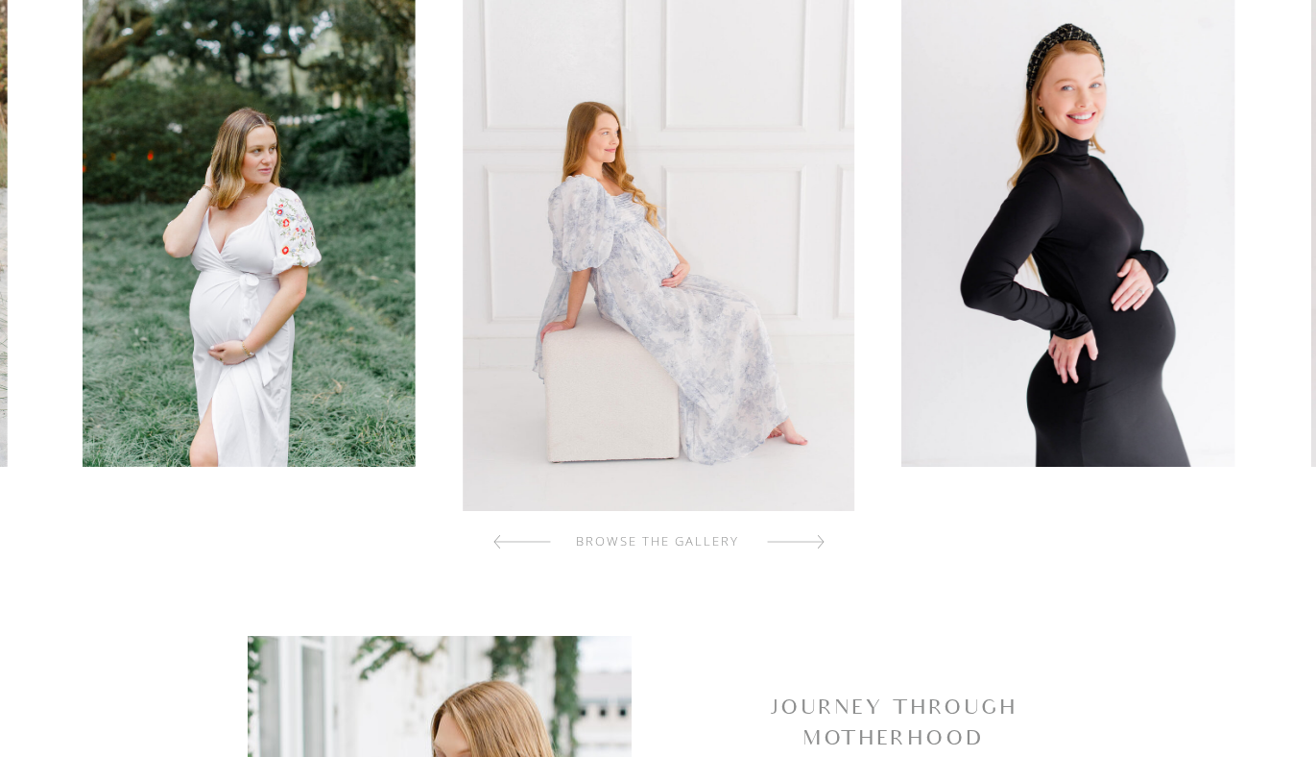
click at [791, 546] on div at bounding box center [796, 541] width 58 height 38
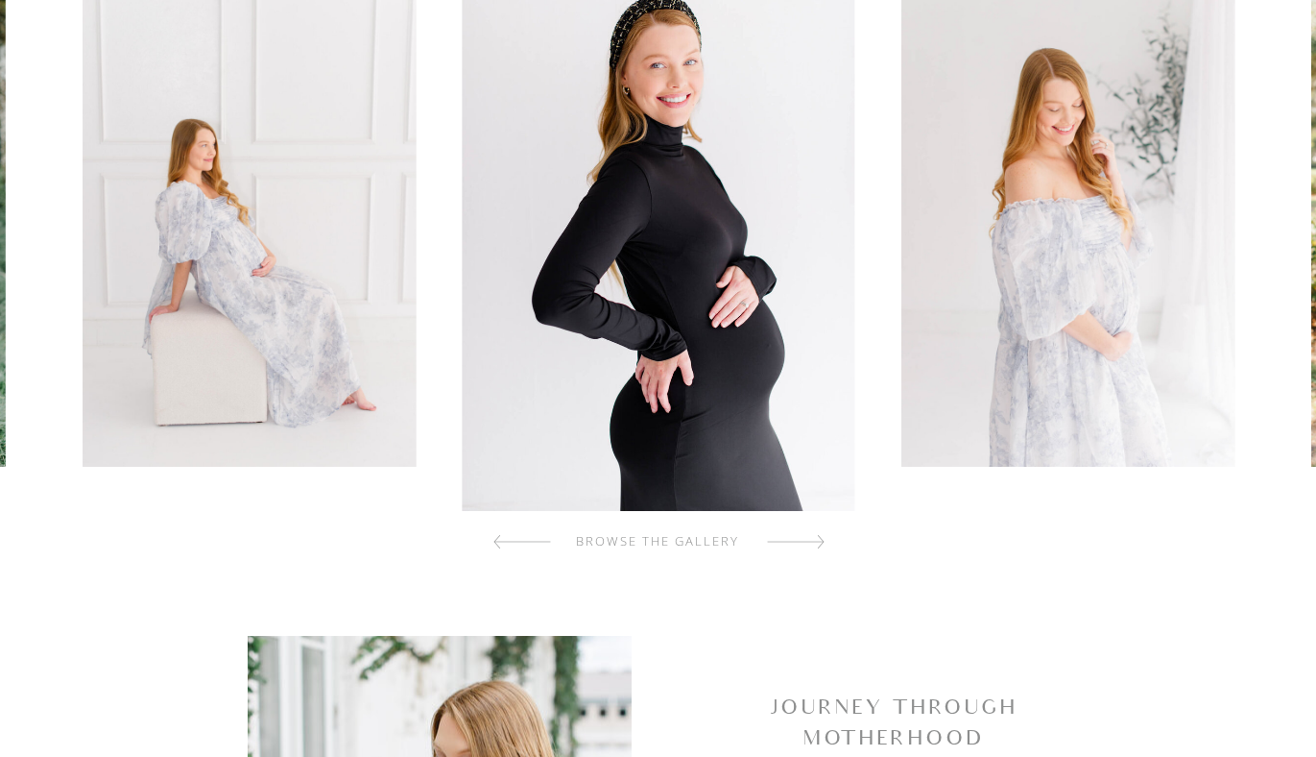
click at [791, 546] on div at bounding box center [796, 541] width 58 height 38
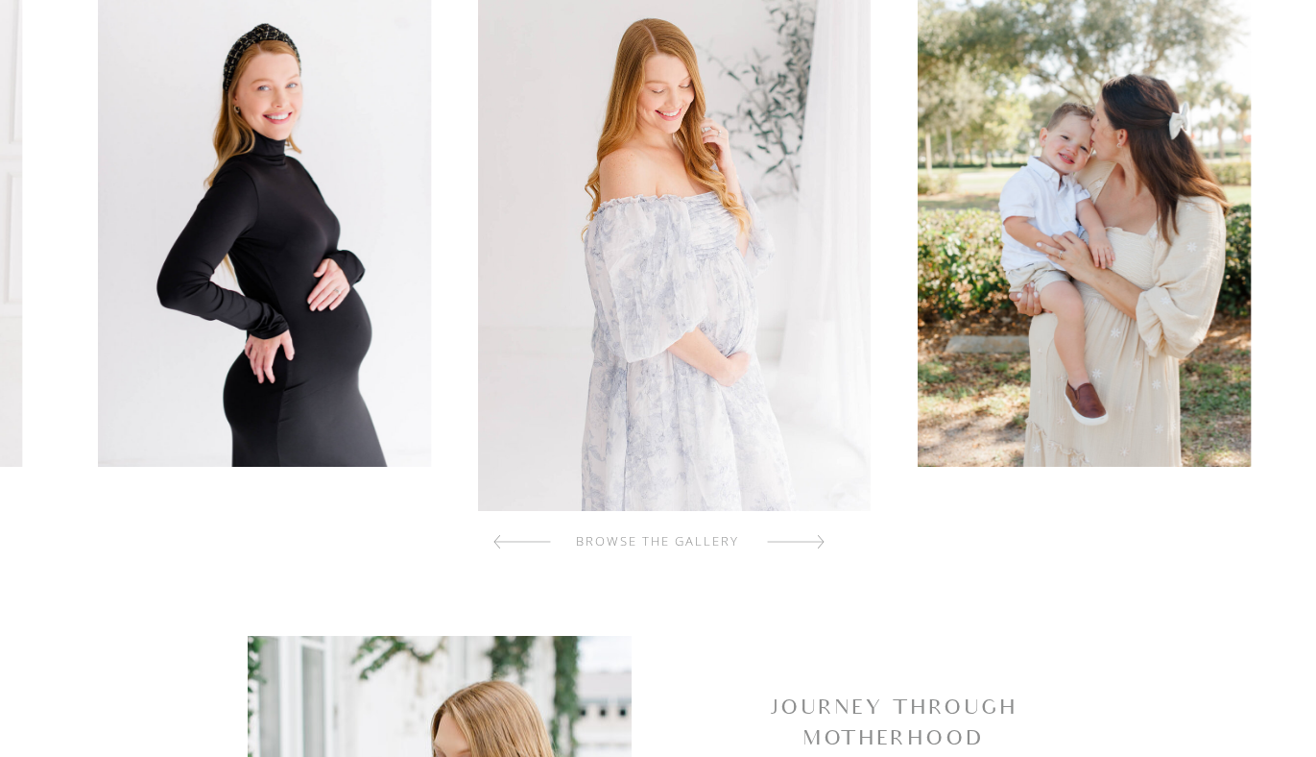
click at [791, 546] on div at bounding box center [796, 541] width 58 height 38
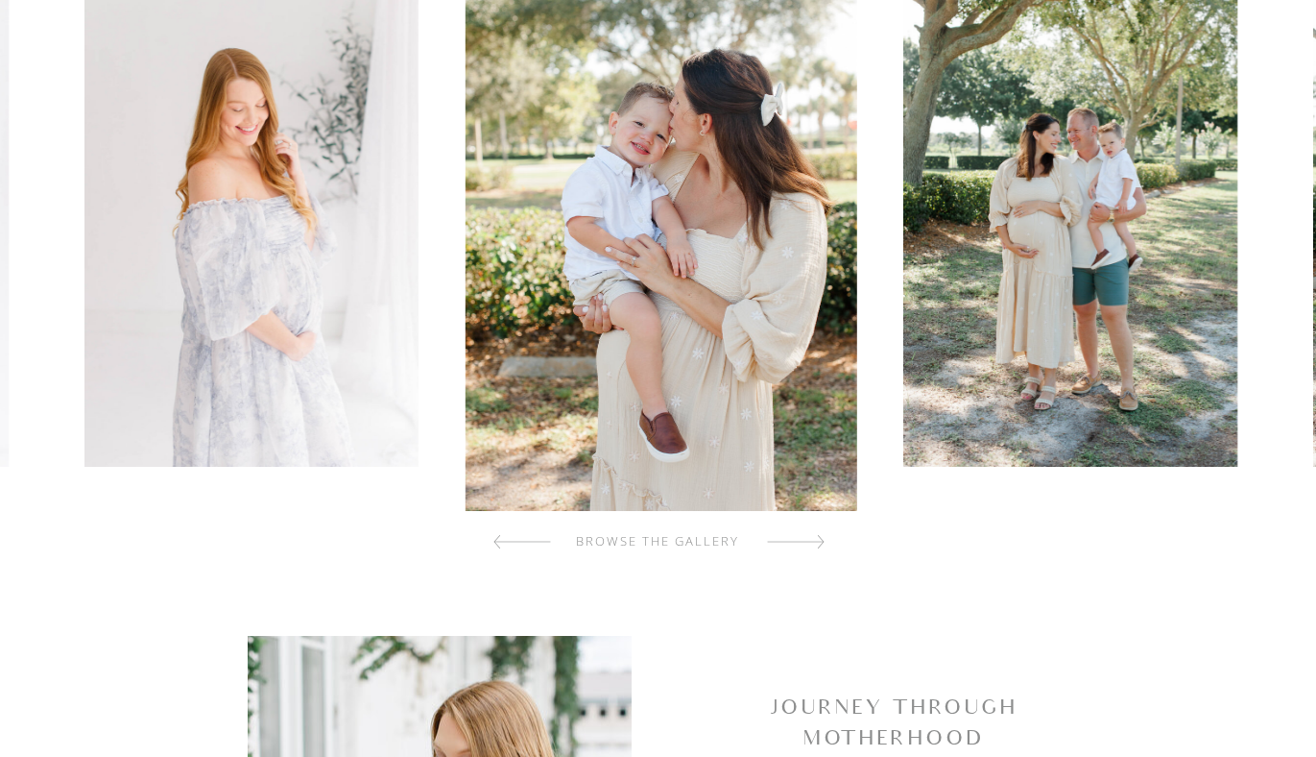
click at [791, 546] on div at bounding box center [796, 541] width 58 height 38
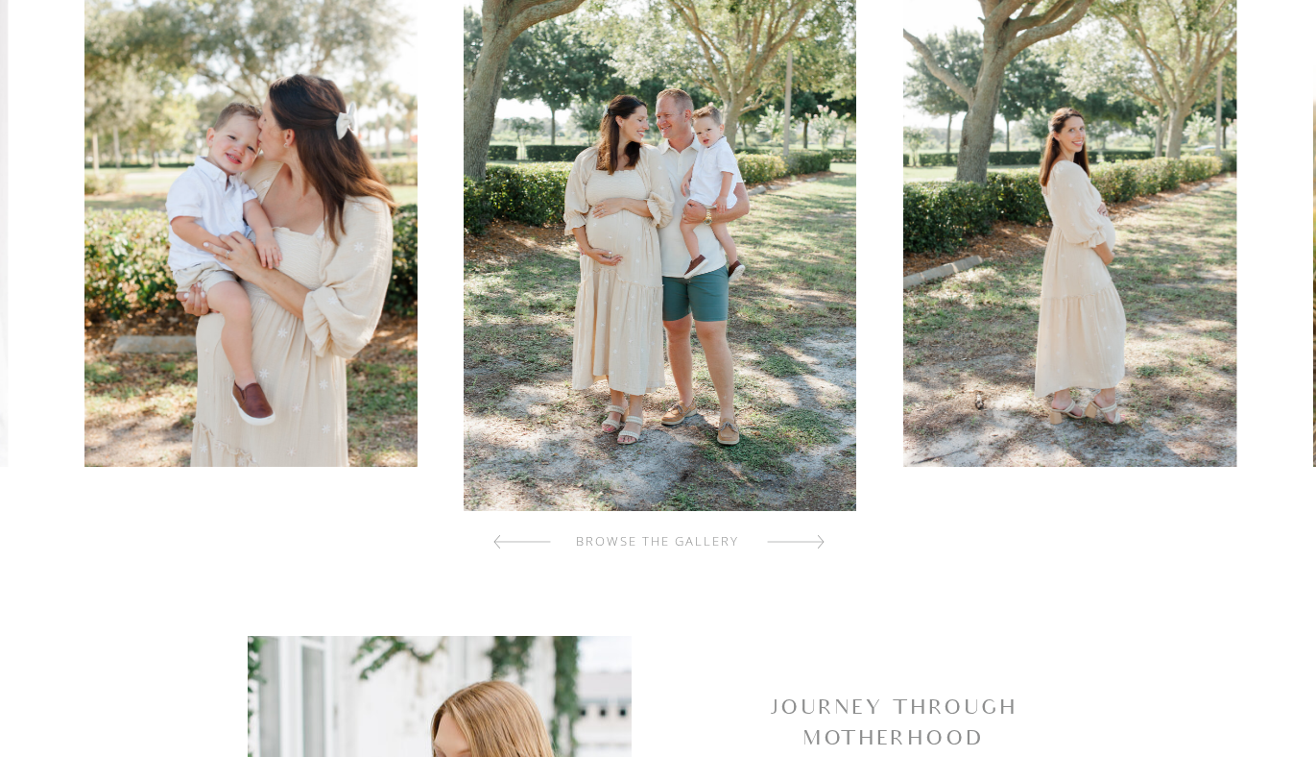
click at [791, 546] on div at bounding box center [796, 541] width 58 height 38
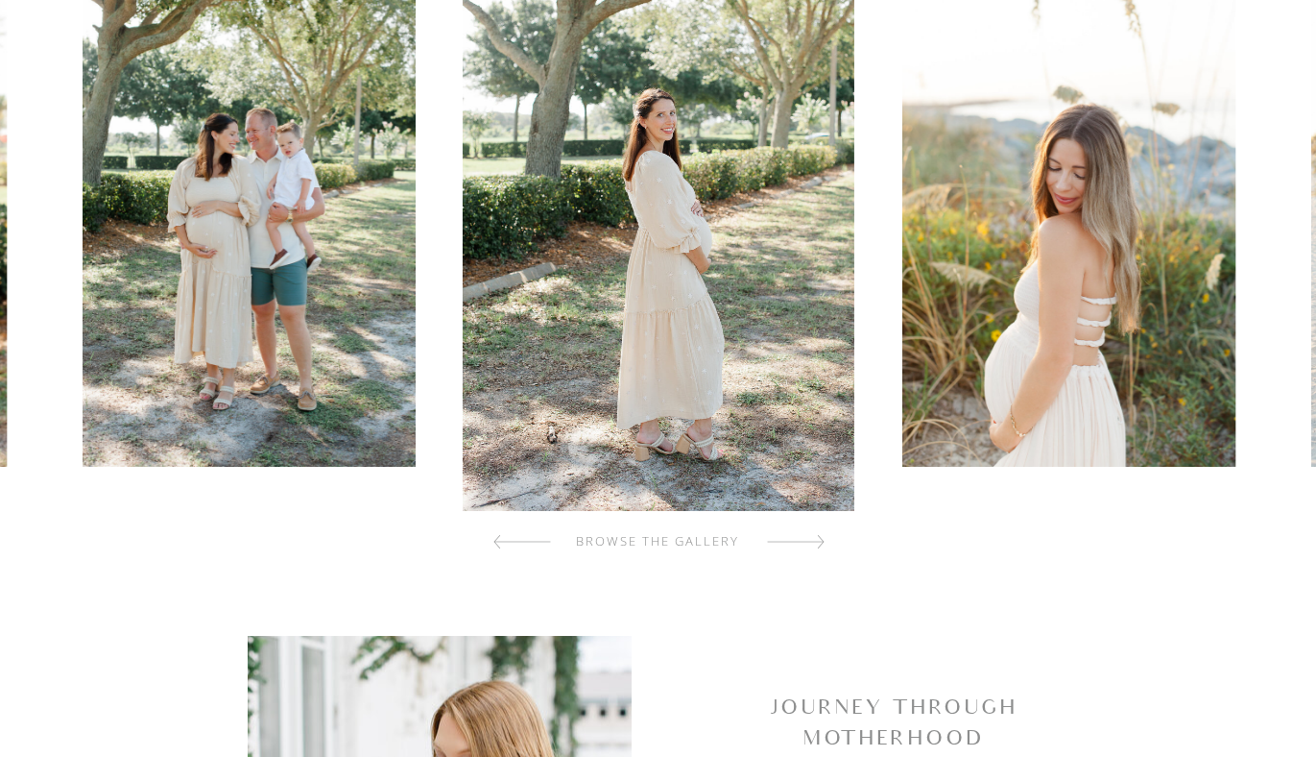
click at [791, 546] on div at bounding box center [796, 541] width 58 height 38
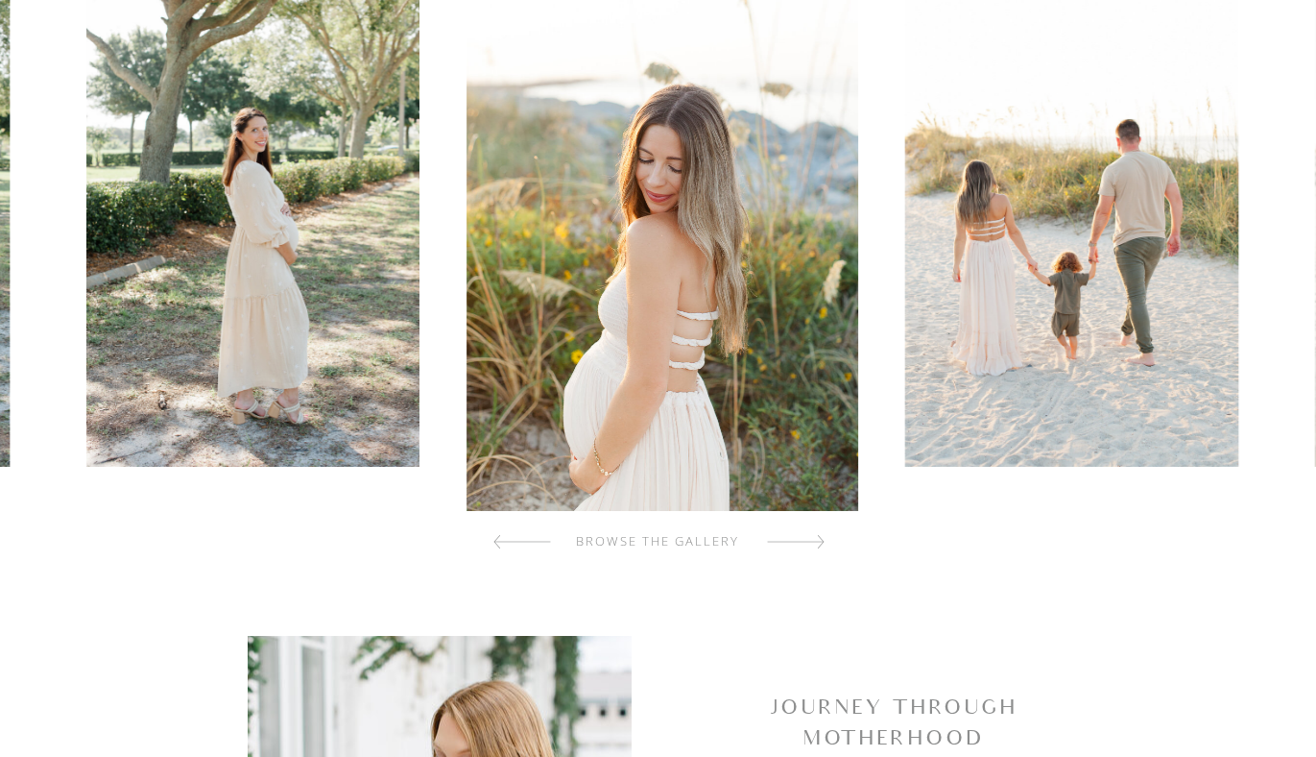
click at [791, 546] on div at bounding box center [796, 541] width 58 height 38
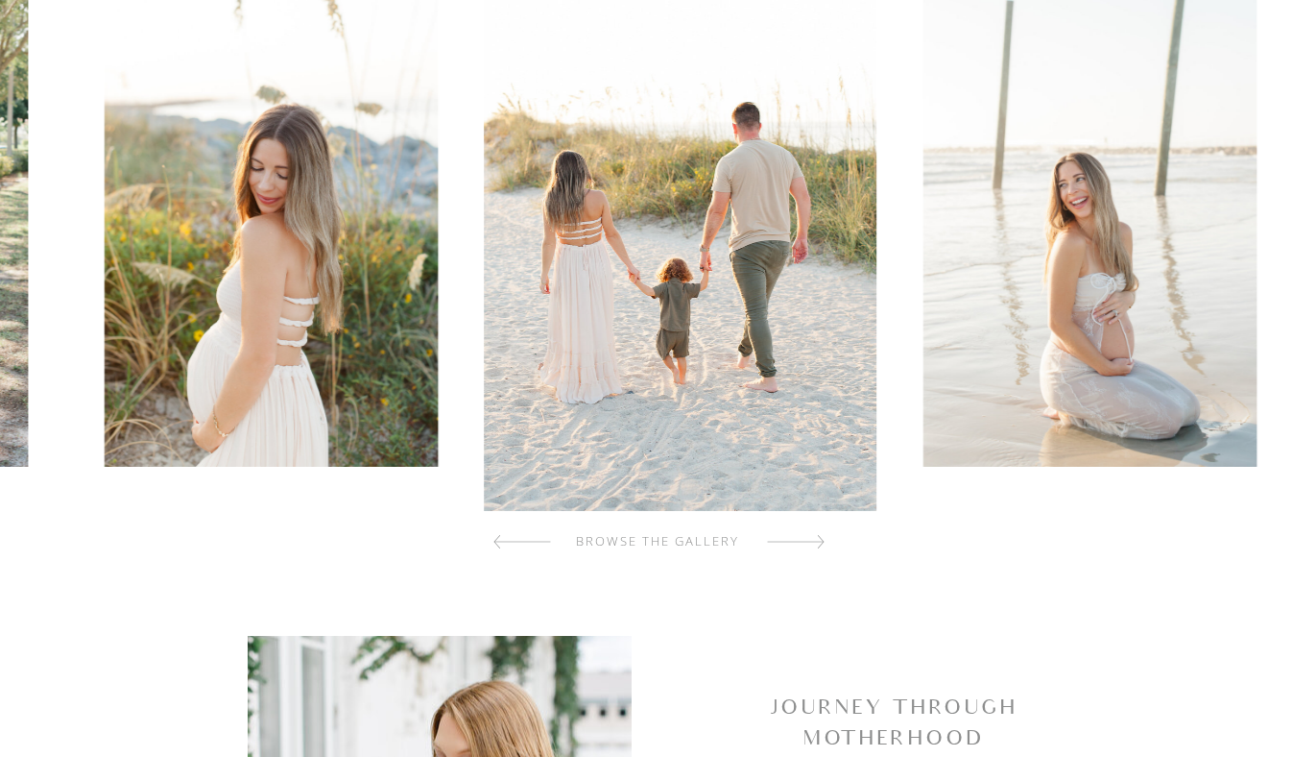
click at [791, 546] on div at bounding box center [796, 541] width 58 height 38
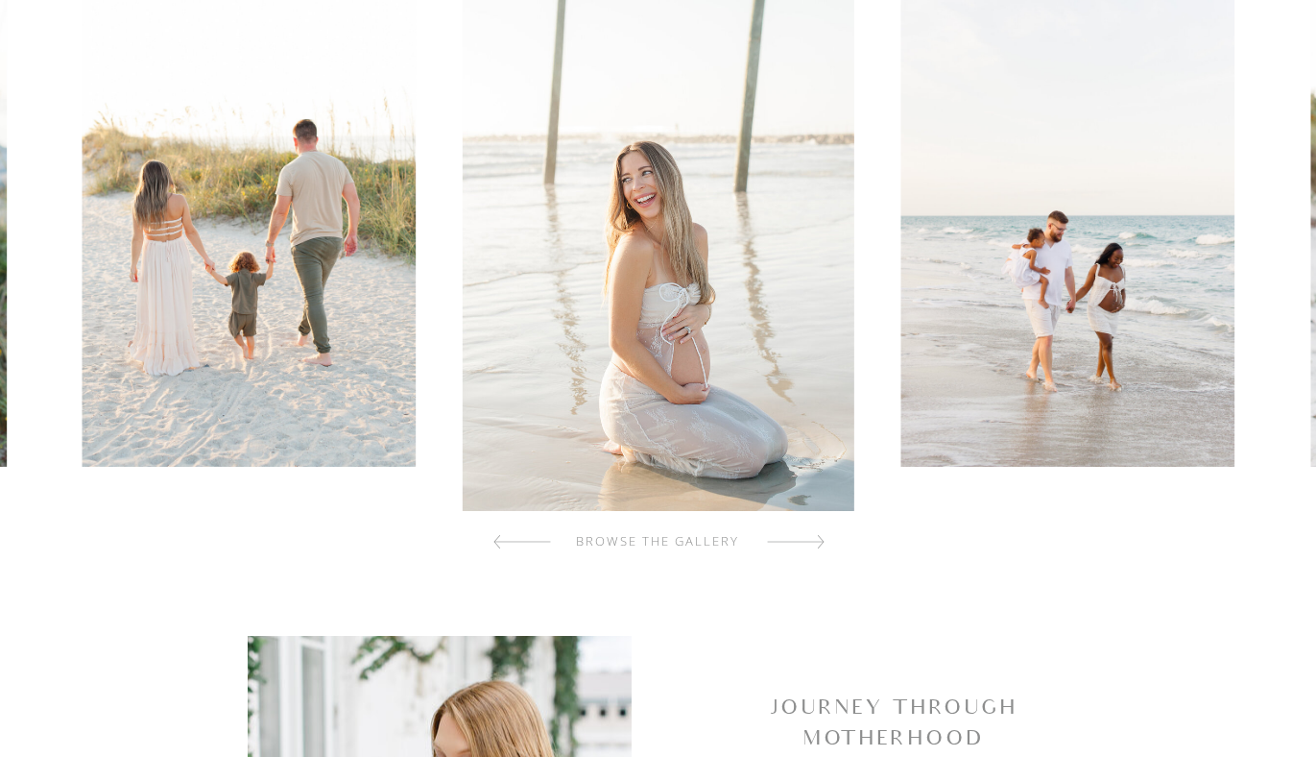
click at [791, 546] on div at bounding box center [796, 541] width 58 height 38
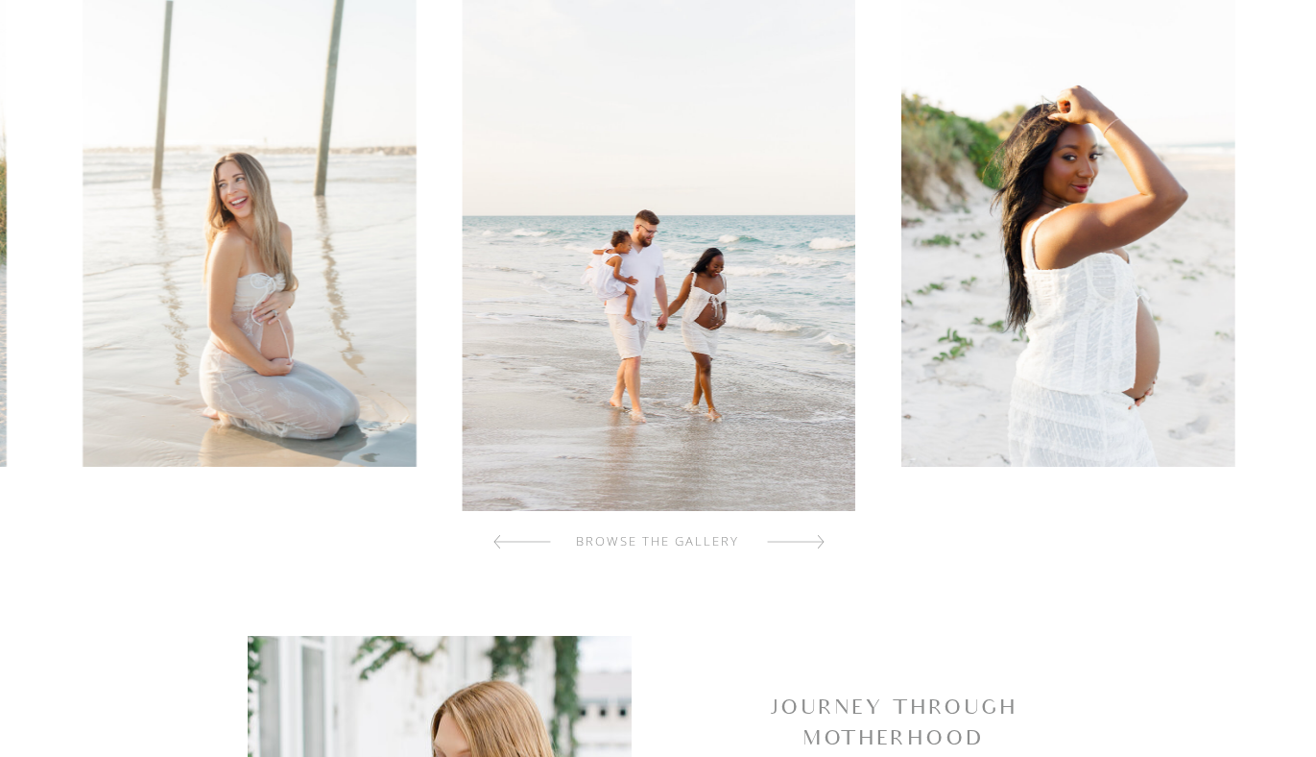
click at [791, 546] on div at bounding box center [796, 541] width 58 height 38
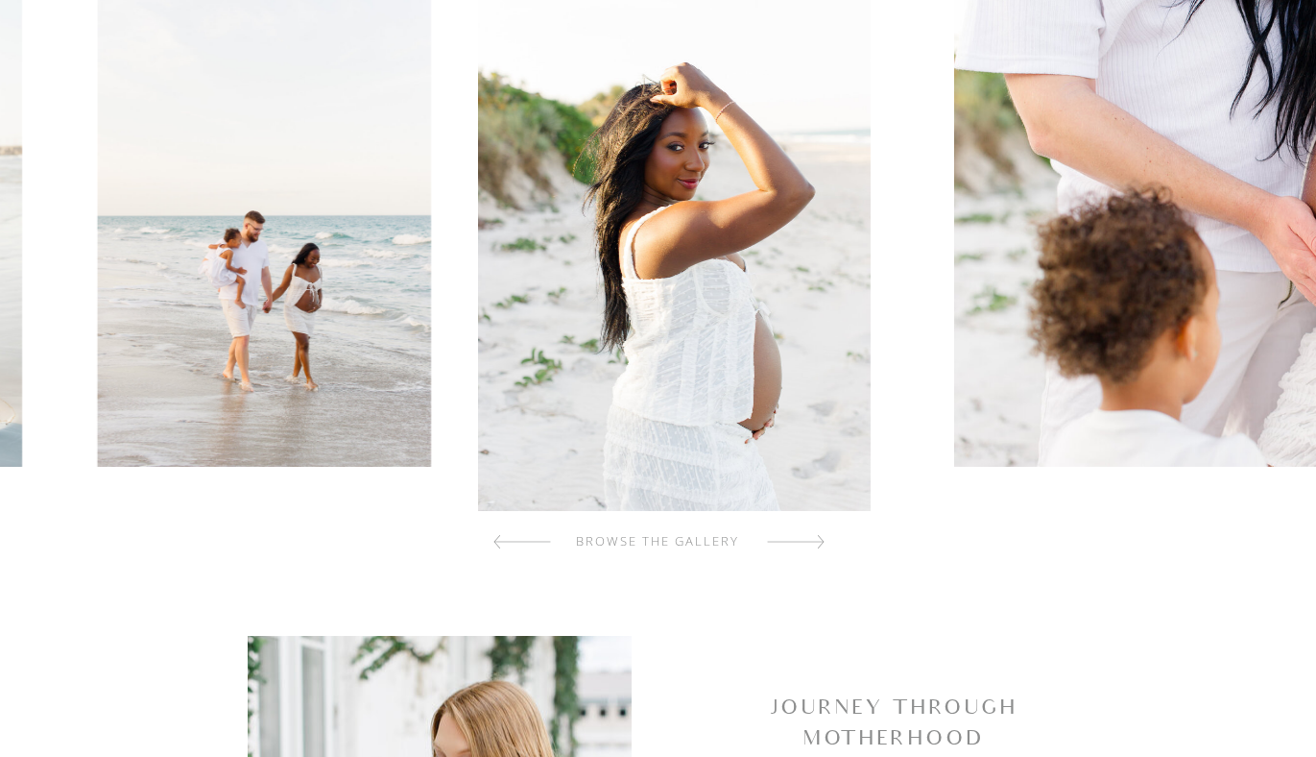
click at [791, 546] on div at bounding box center [796, 541] width 58 height 38
